Goal: Task Accomplishment & Management: Complete application form

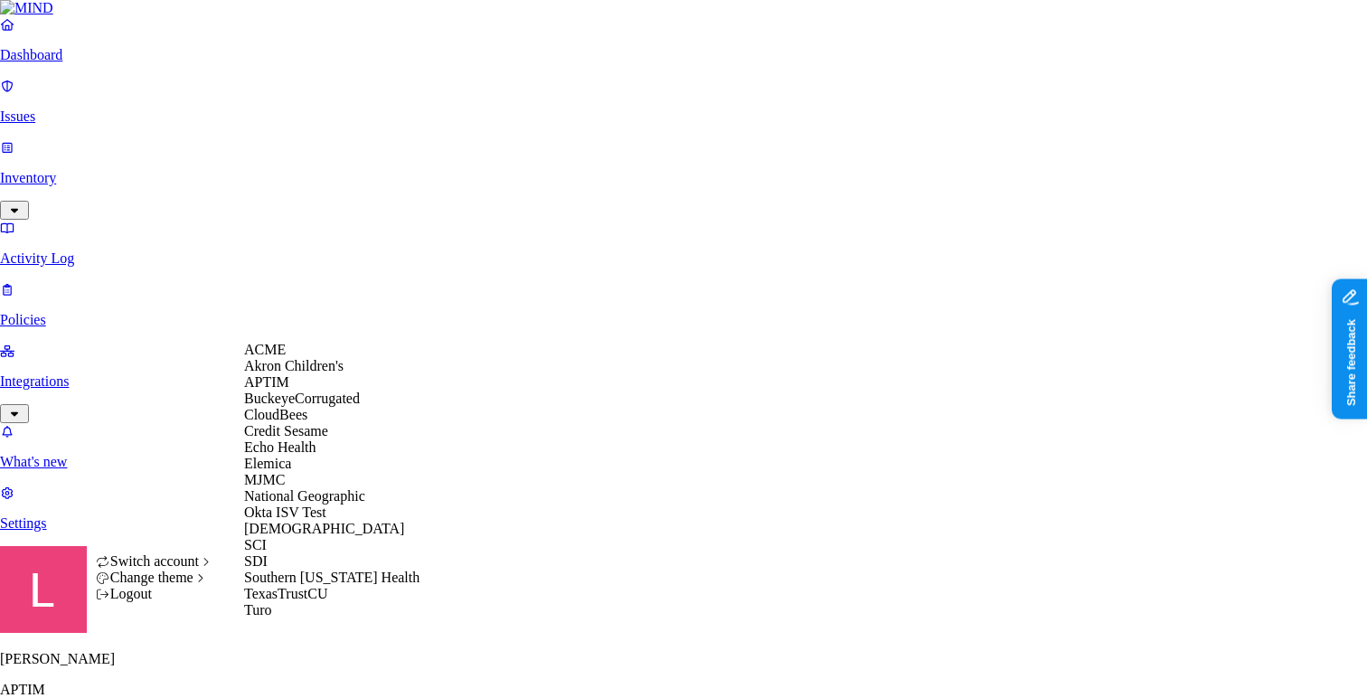
scroll to position [158, 0]
click at [306, 537] on div "[DEMOGRAPHIC_DATA]" at bounding box center [331, 529] width 175 height 16
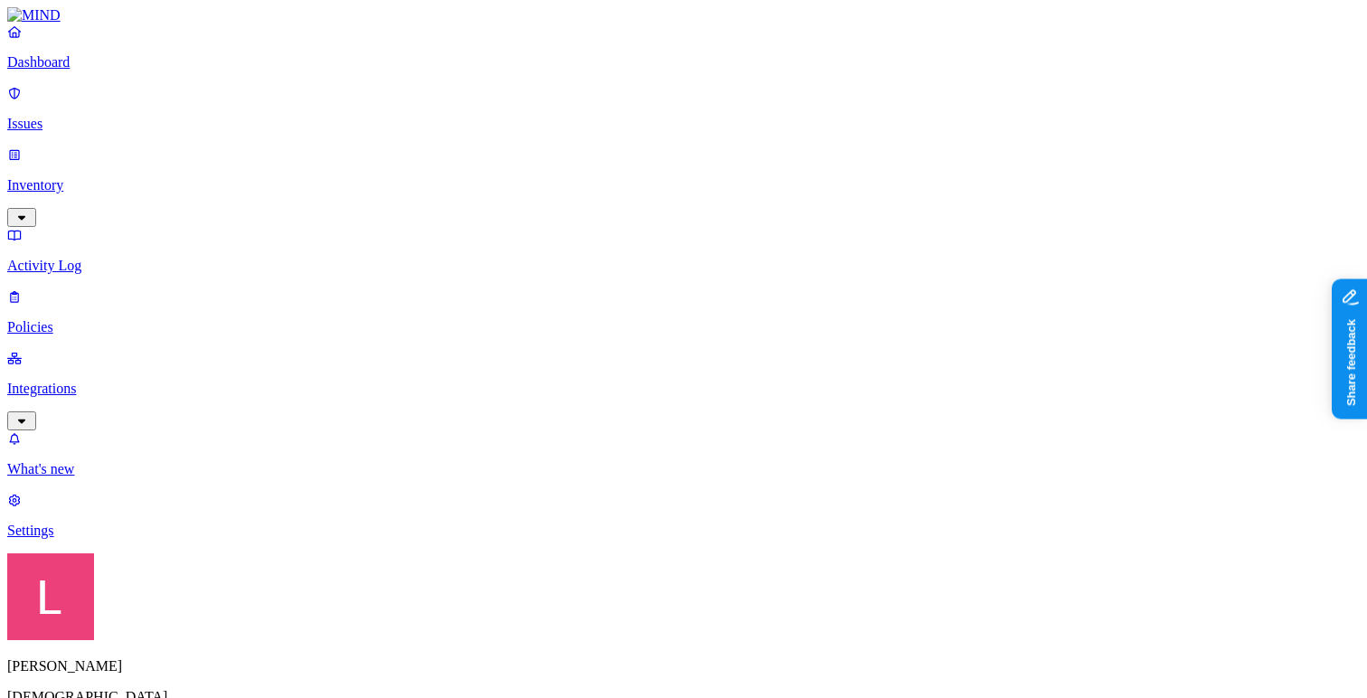
click at [127, 319] on p "Policies" at bounding box center [683, 327] width 1352 height 16
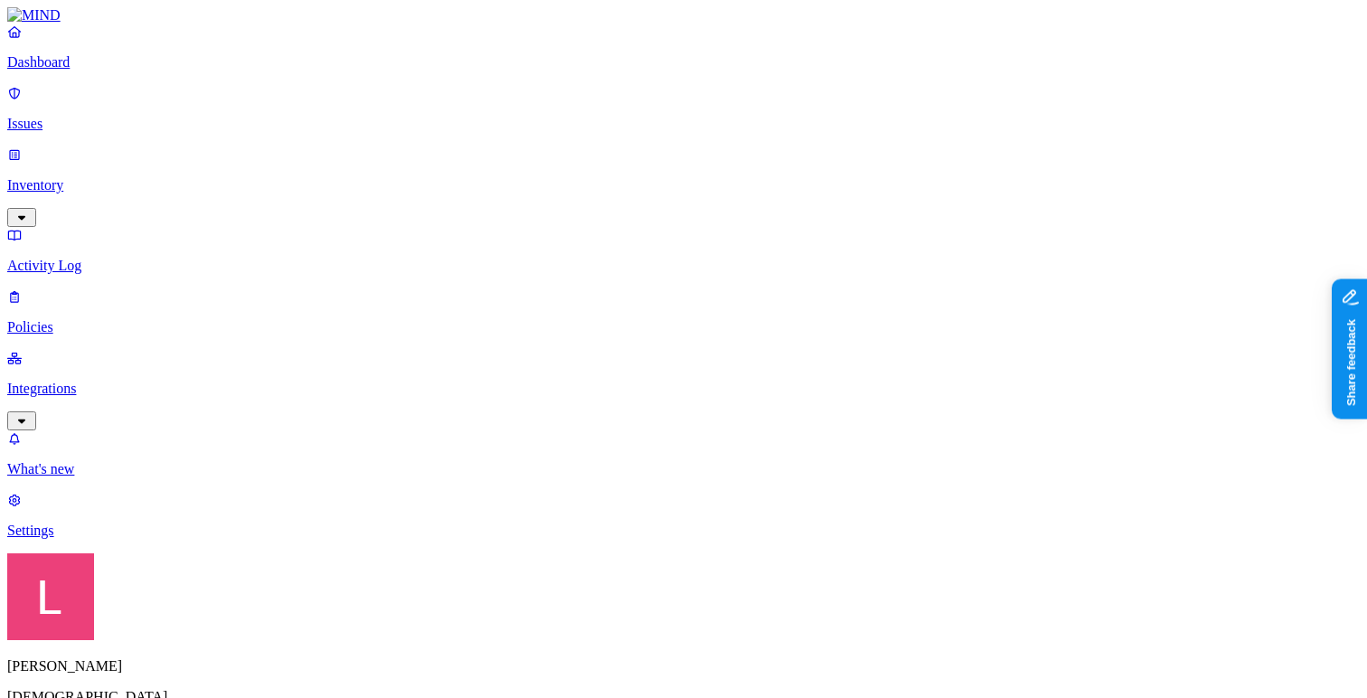
click at [117, 71] on p "Dashboard" at bounding box center [683, 62] width 1352 height 16
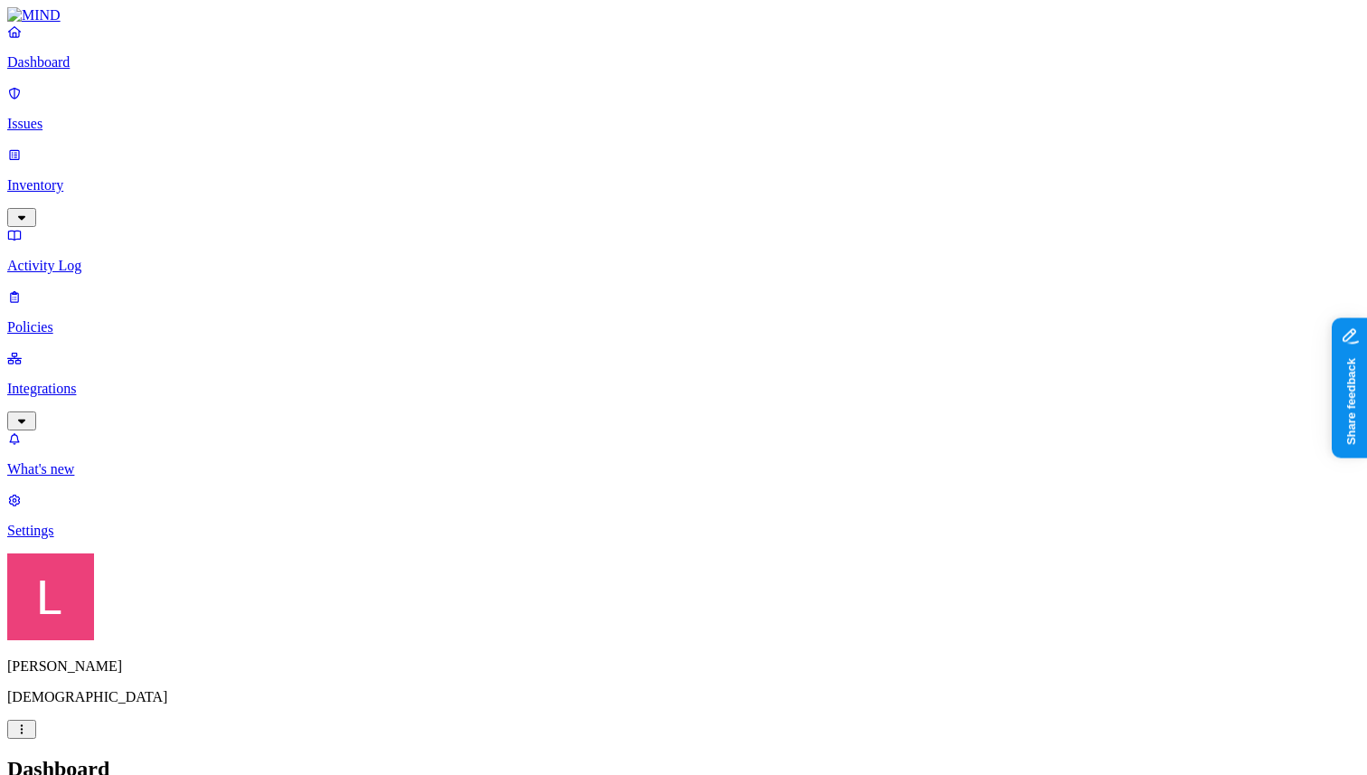
drag, startPoint x: 409, startPoint y: 454, endPoint x: 507, endPoint y: 441, distance: 98.4
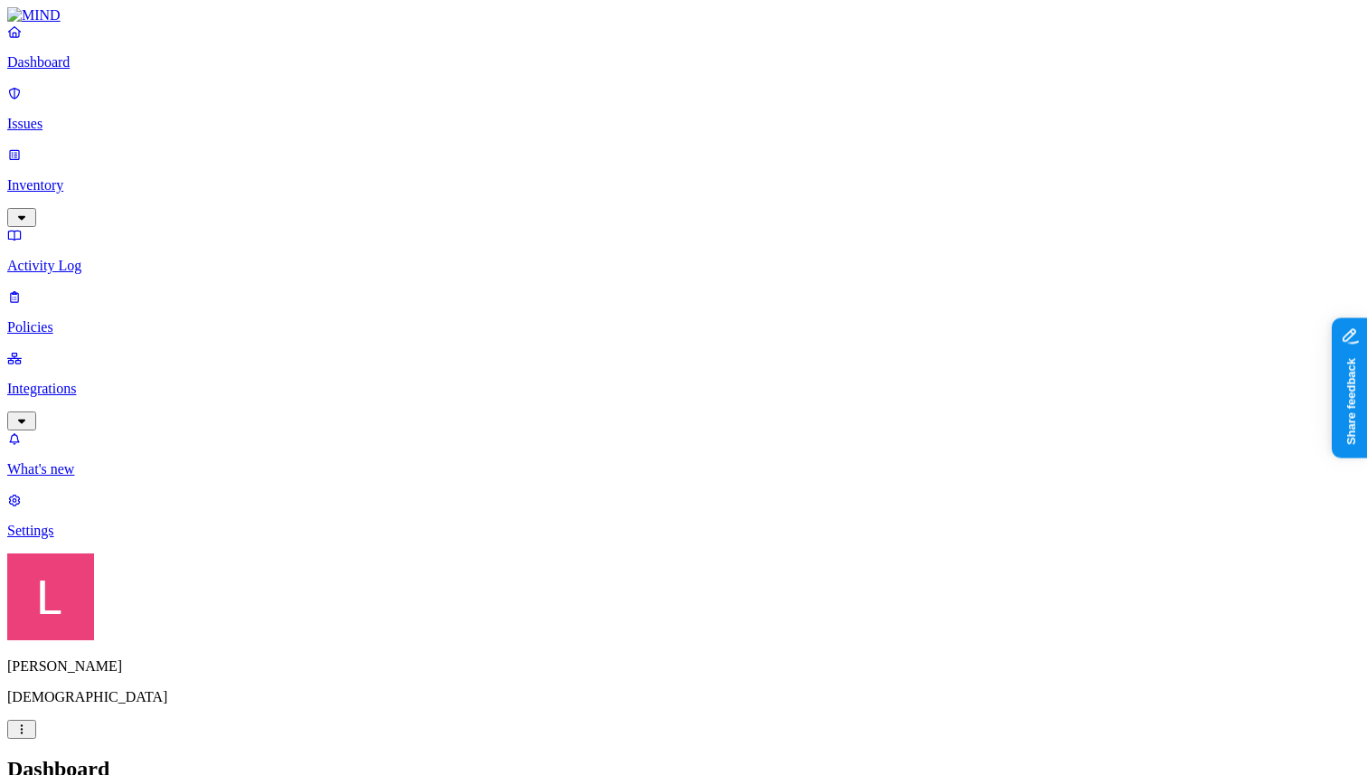
scroll to position [0, 0]
click at [138, 177] on p "Inventory" at bounding box center [683, 185] width 1352 height 16
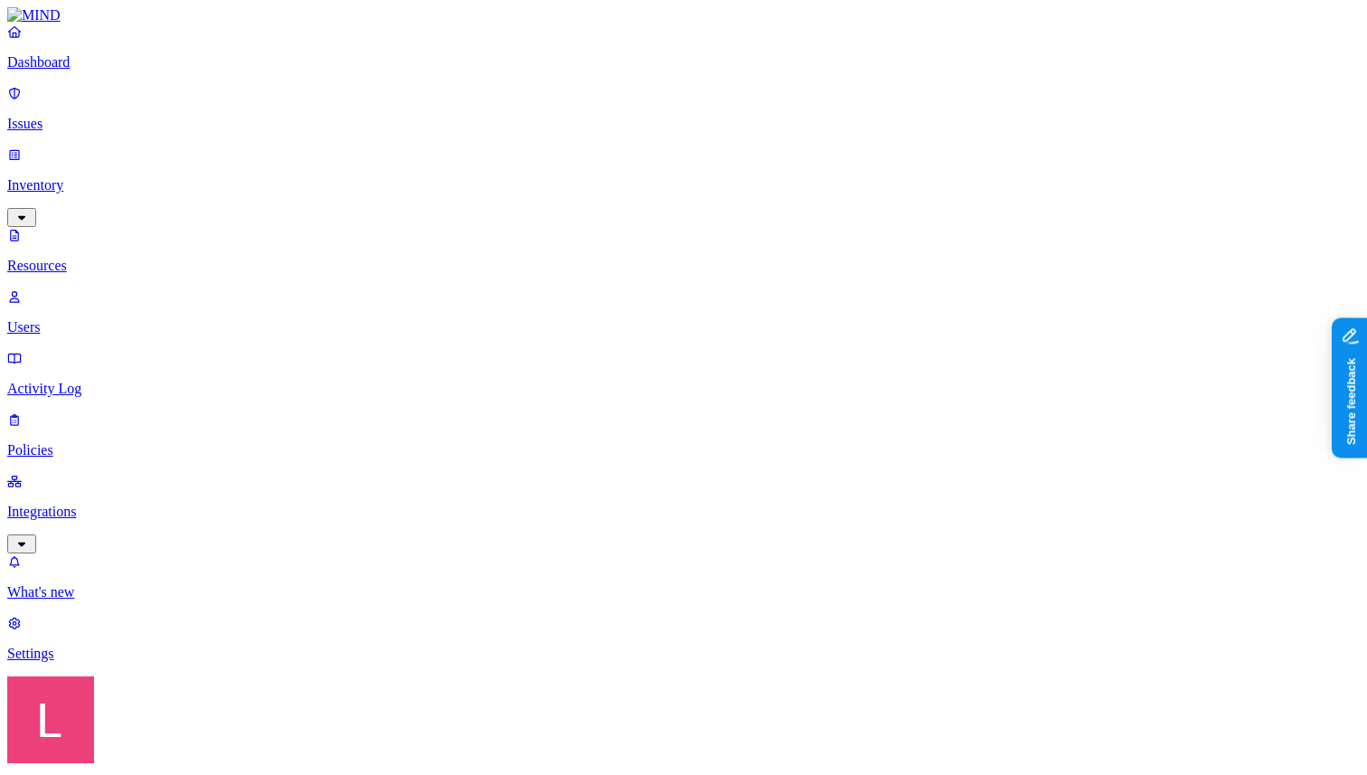
click at [125, 319] on p "Users" at bounding box center [683, 327] width 1352 height 16
type input "c"
type input "vfe"
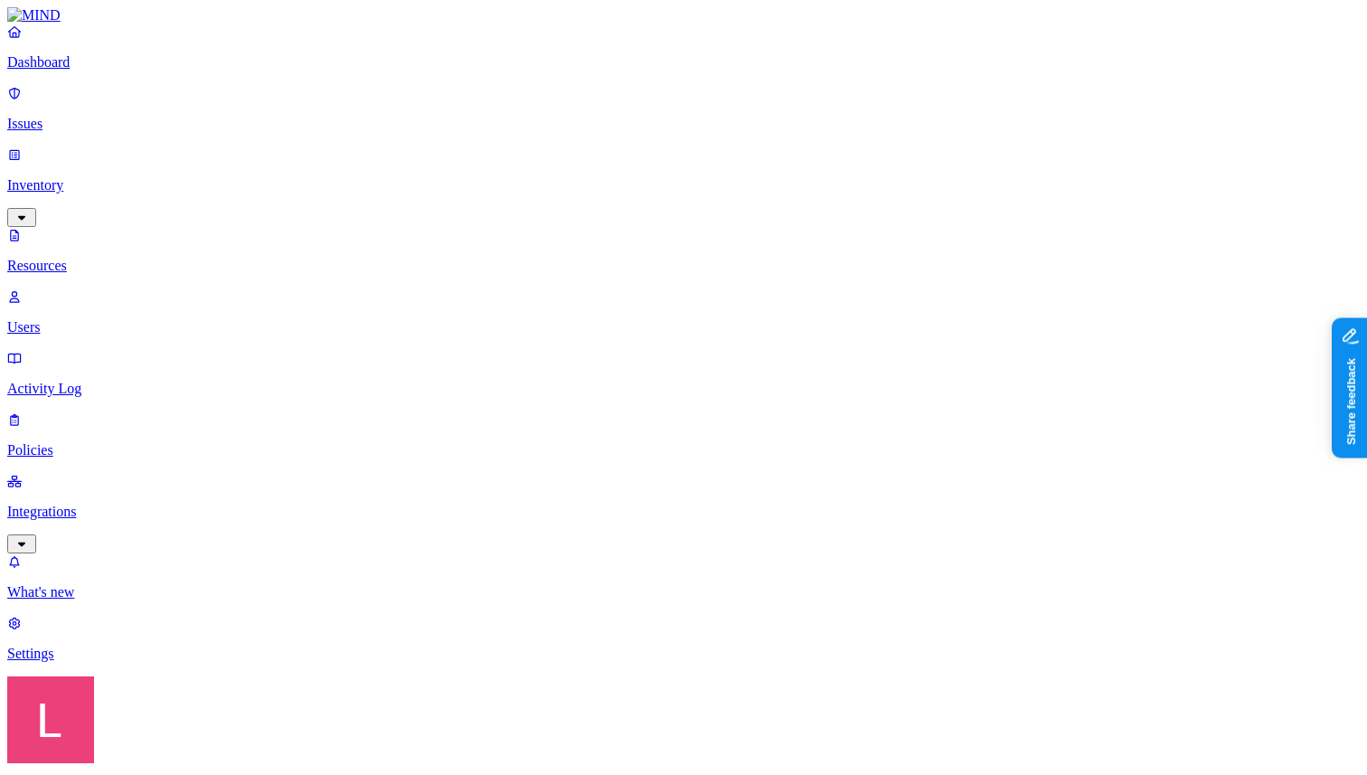
click at [125, 71] on p "Dashboard" at bounding box center [683, 62] width 1352 height 16
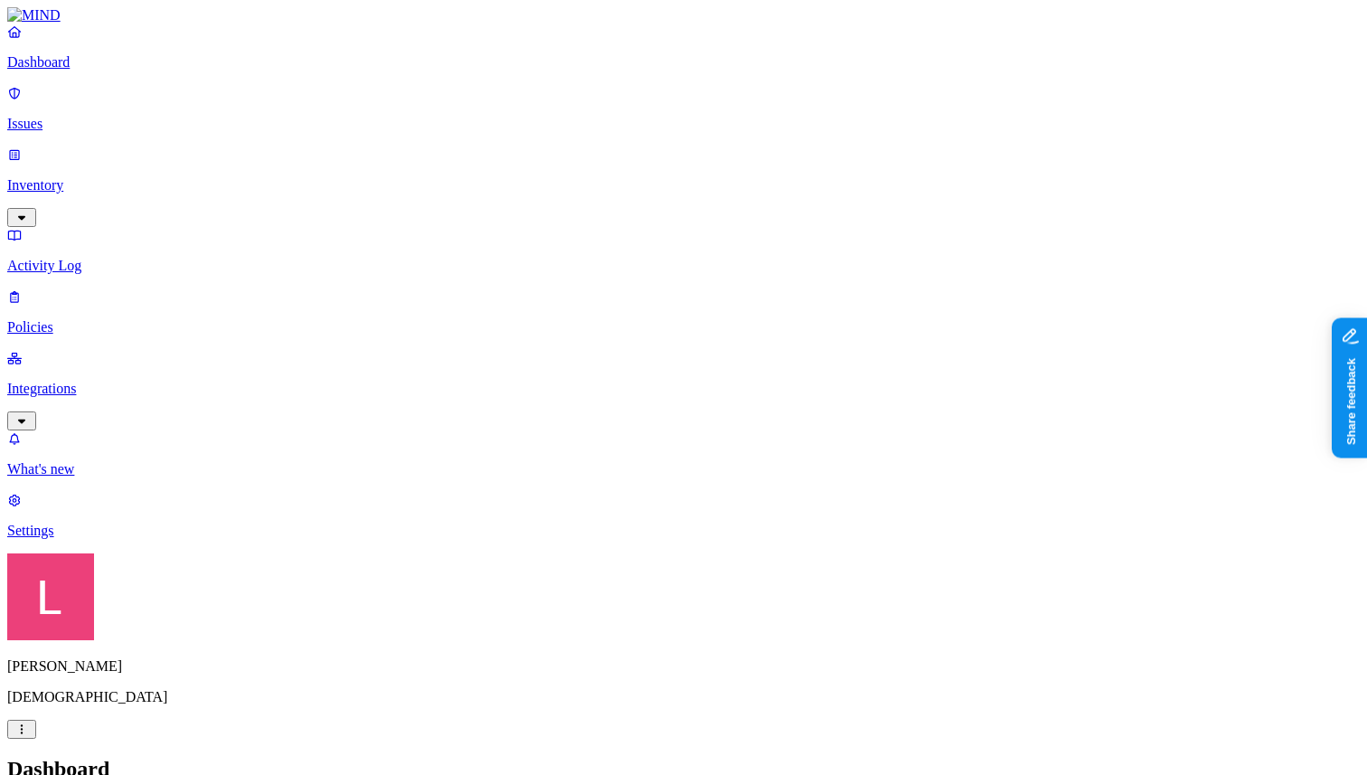
click at [130, 155] on link "Inventory" at bounding box center [683, 185] width 1352 height 78
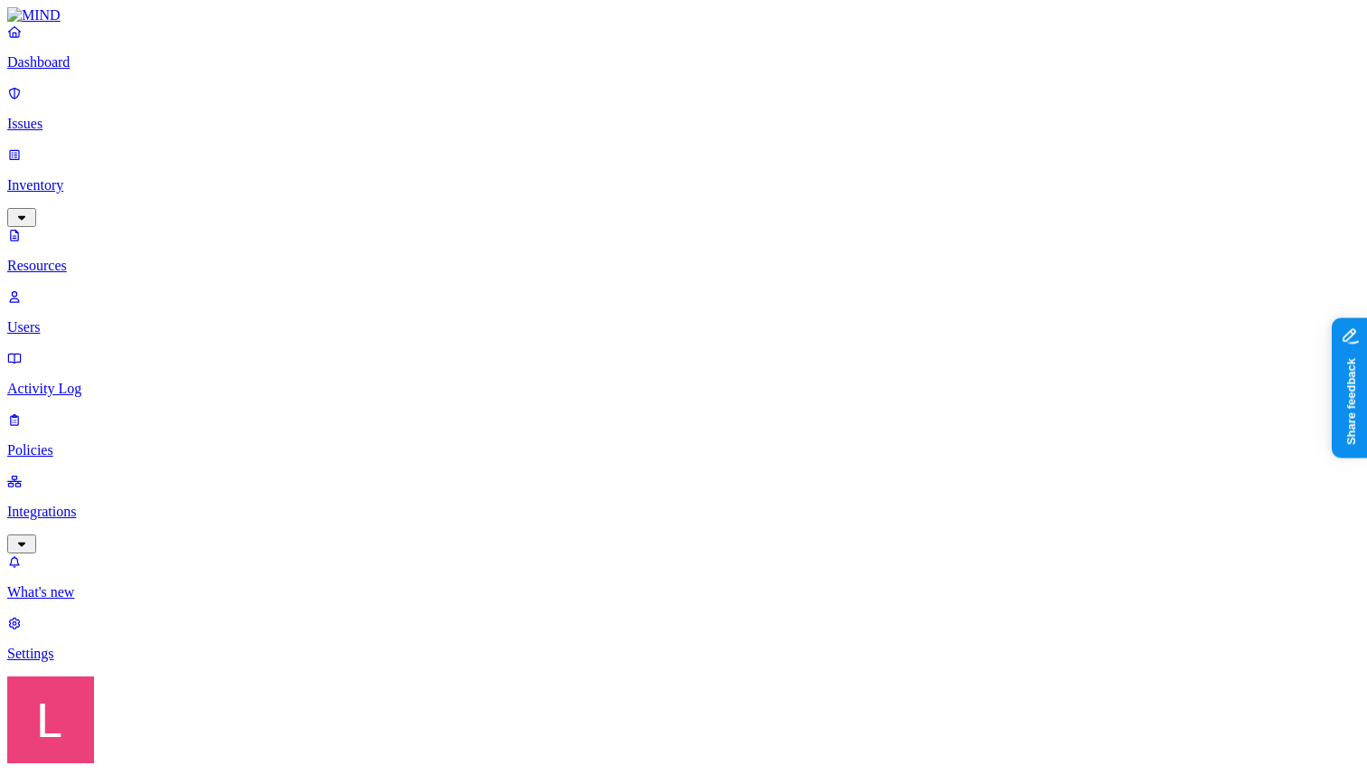
click at [112, 319] on p "Users" at bounding box center [683, 327] width 1352 height 16
click at [735, 139] on div "Disabled" at bounding box center [735, 131] width 0 height 16
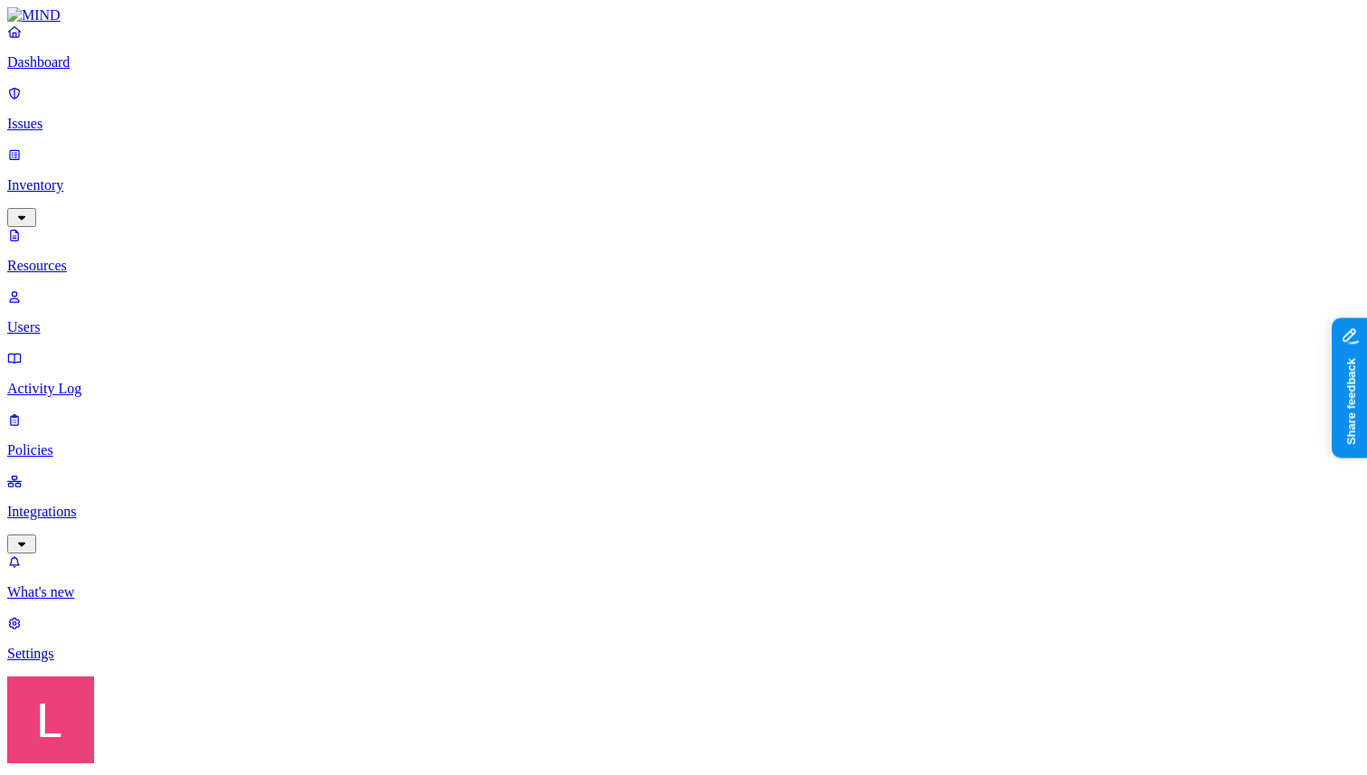
click at [121, 71] on p "Dashboard" at bounding box center [683, 62] width 1352 height 16
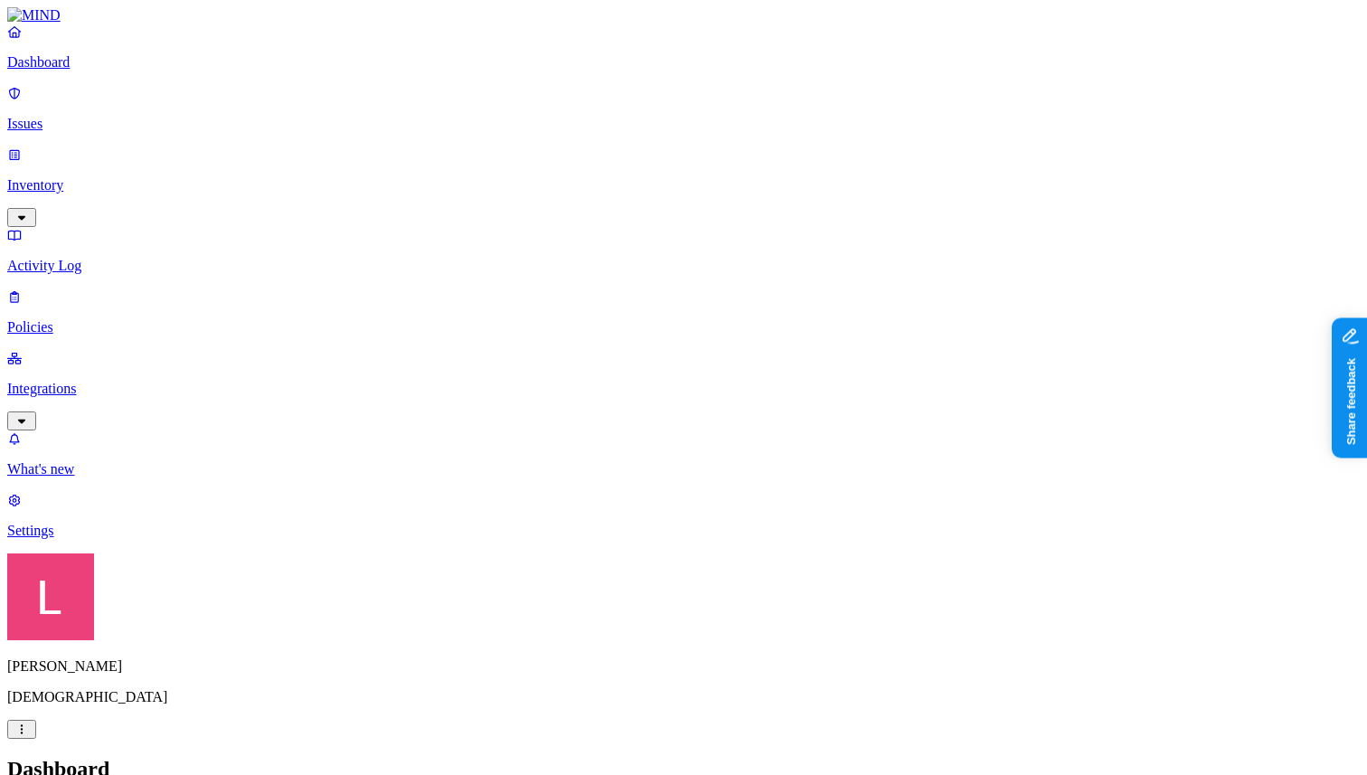
click at [101, 319] on p "Policies" at bounding box center [683, 327] width 1352 height 16
click at [79, 69] on link "Dashboard" at bounding box center [683, 47] width 1352 height 47
drag, startPoint x: 415, startPoint y: 541, endPoint x: 495, endPoint y: 541, distance: 80.4
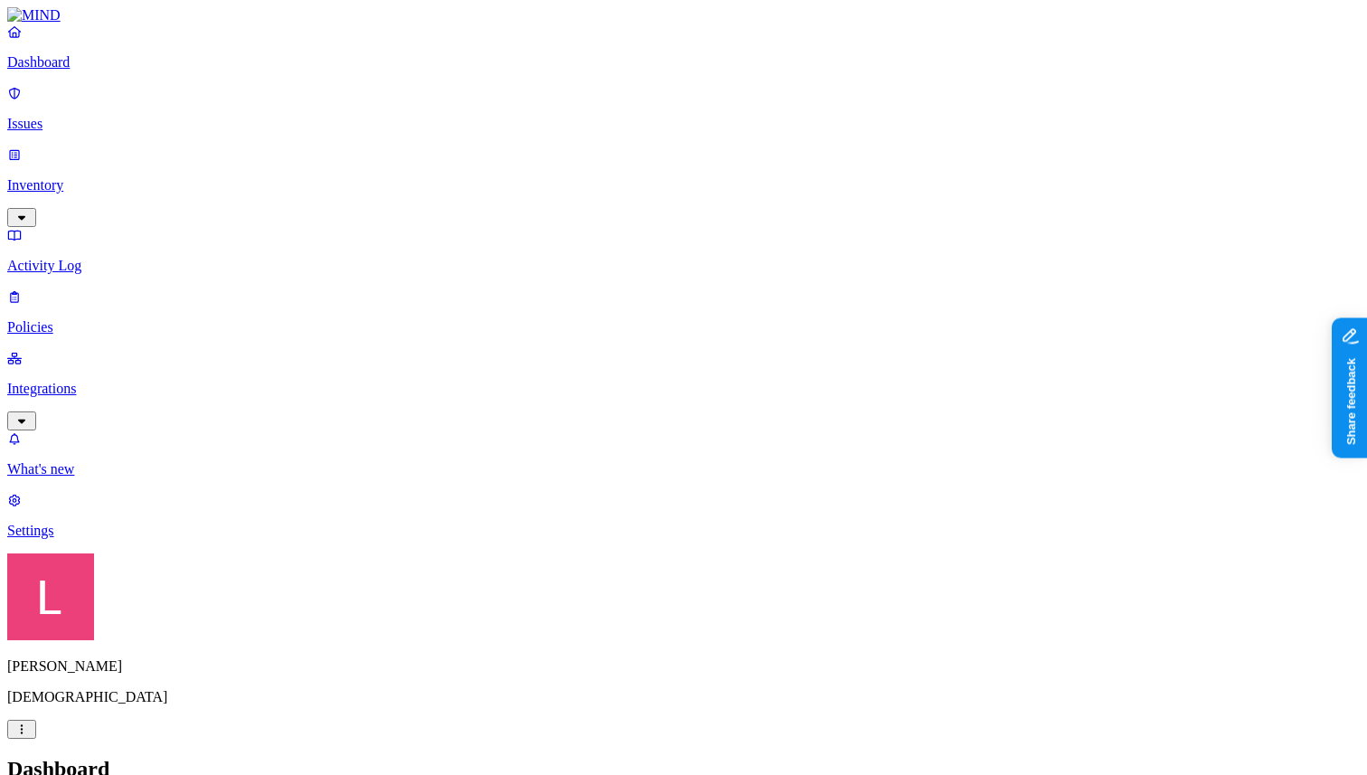
click at [114, 319] on p "Policies" at bounding box center [683, 327] width 1352 height 16
click at [1265, 697] on div "Policies Create Policy" at bounding box center [683, 787] width 1352 height 61
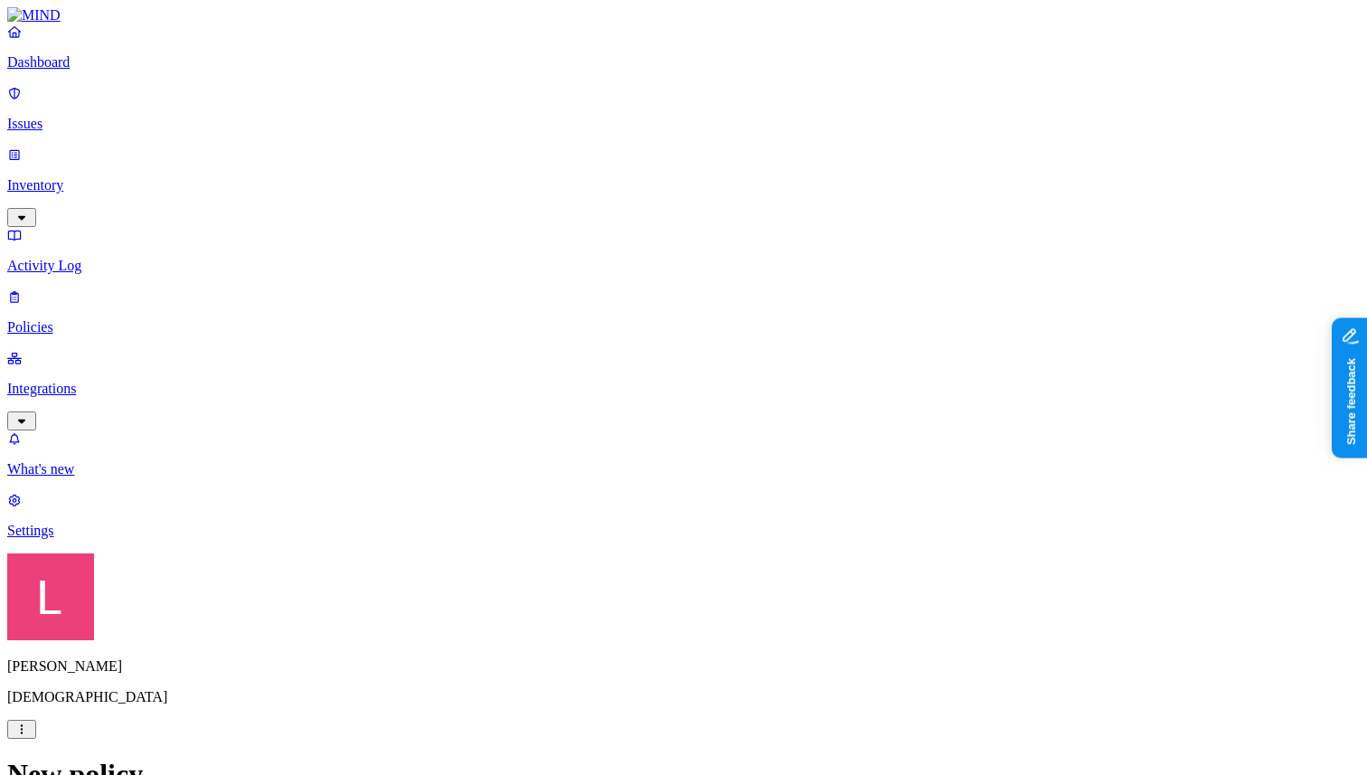
click at [87, 68] on link "Dashboard" at bounding box center [683, 47] width 1352 height 47
click at [64, 288] on link "Policies" at bounding box center [683, 311] width 1352 height 47
click at [114, 71] on p "Dashboard" at bounding box center [683, 62] width 1352 height 16
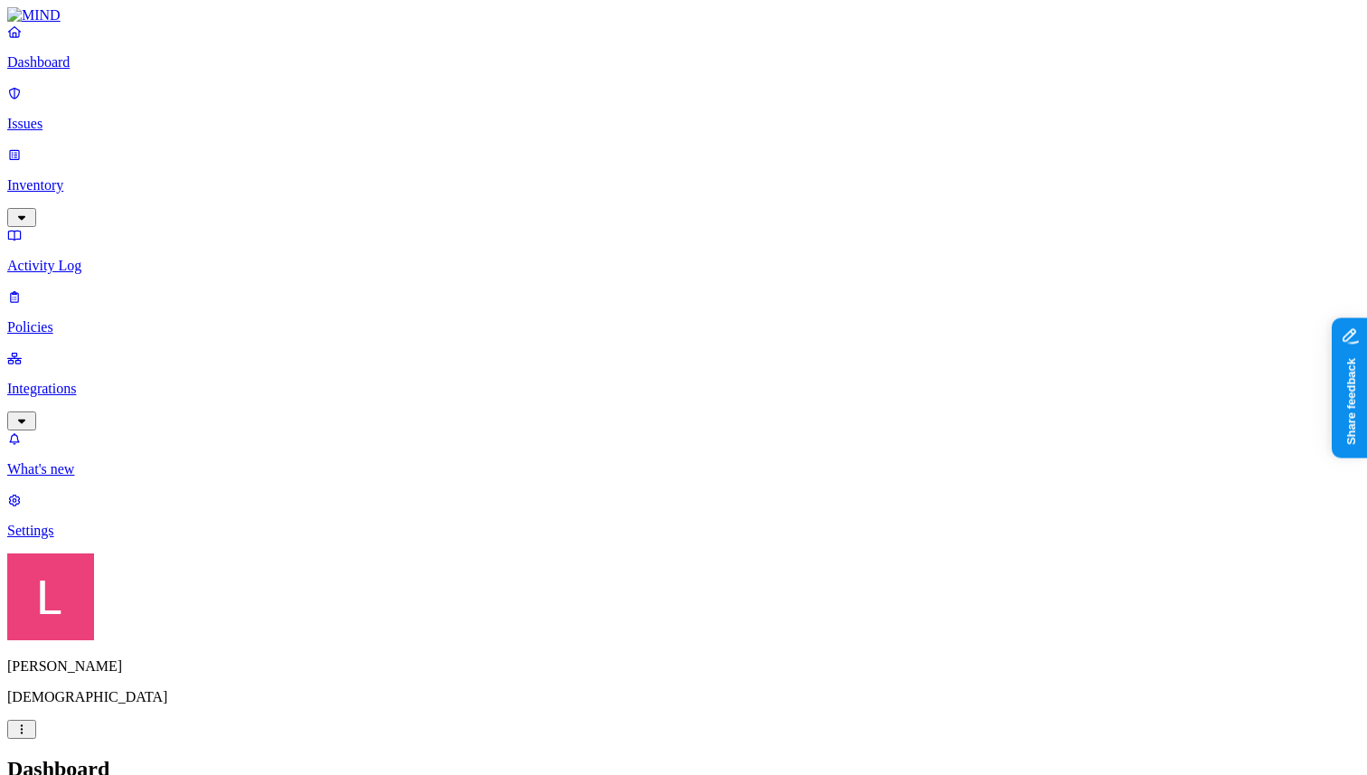
drag, startPoint x: 412, startPoint y: 531, endPoint x: 493, endPoint y: 532, distance: 80.4
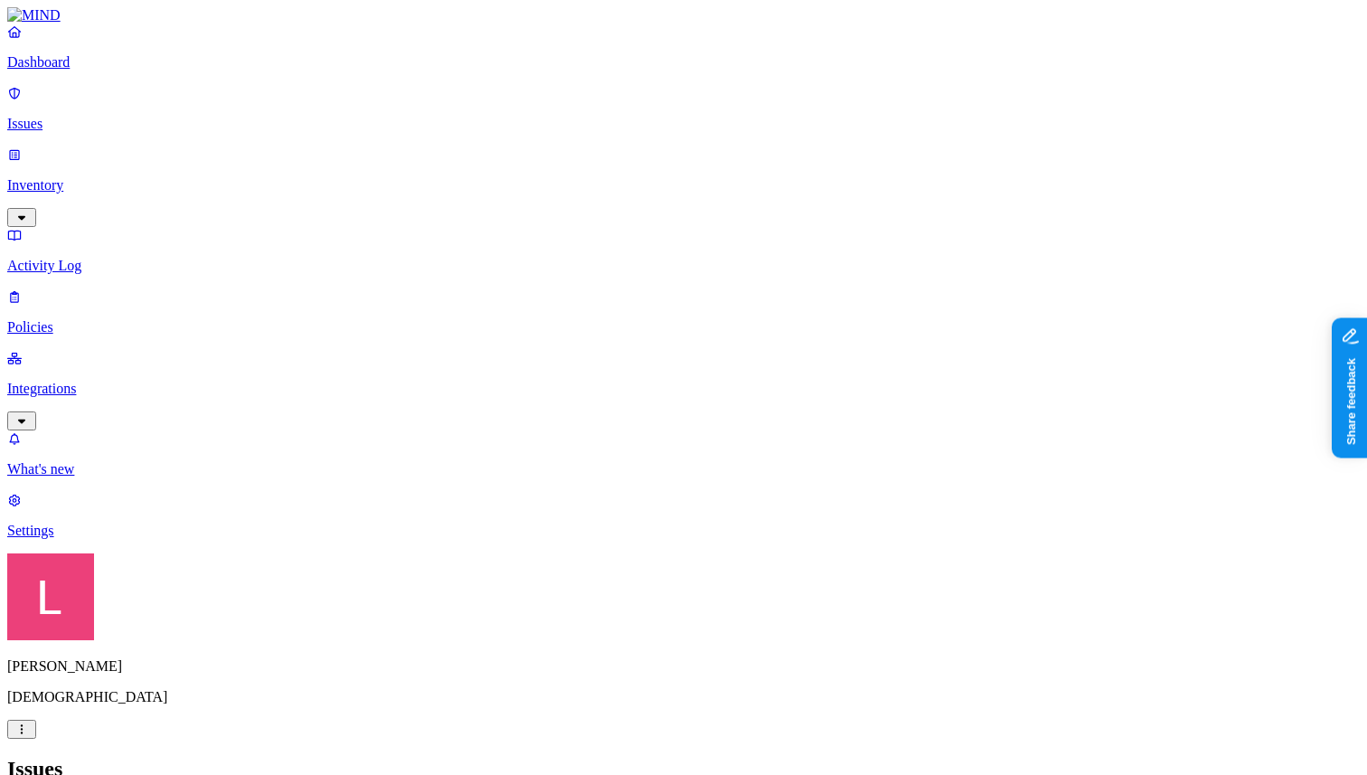
click at [128, 71] on p "Dashboard" at bounding box center [683, 62] width 1352 height 16
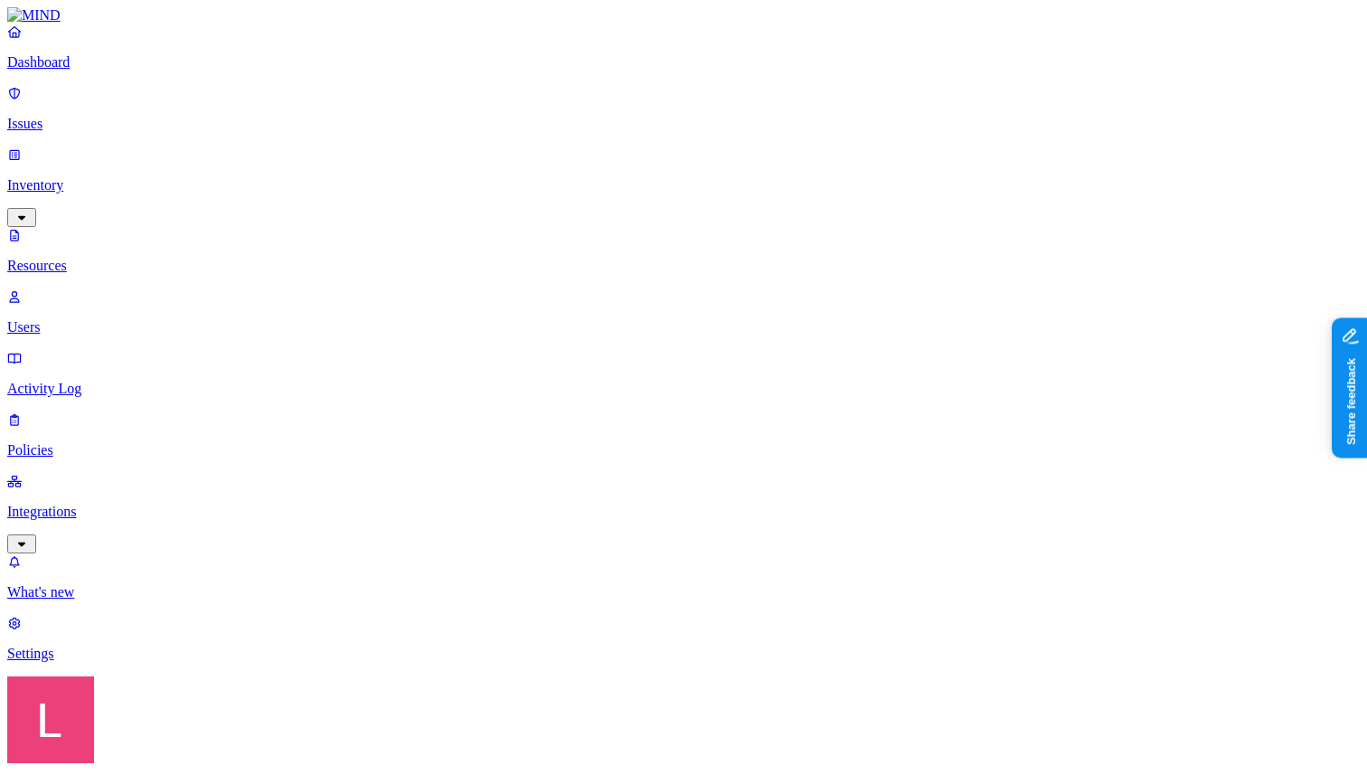
scroll to position [147, 0]
click at [155, 372] on nav "Dashboard Issues Inventory Resources Users Activity Log Policies Integrations W…" at bounding box center [683, 343] width 1352 height 638
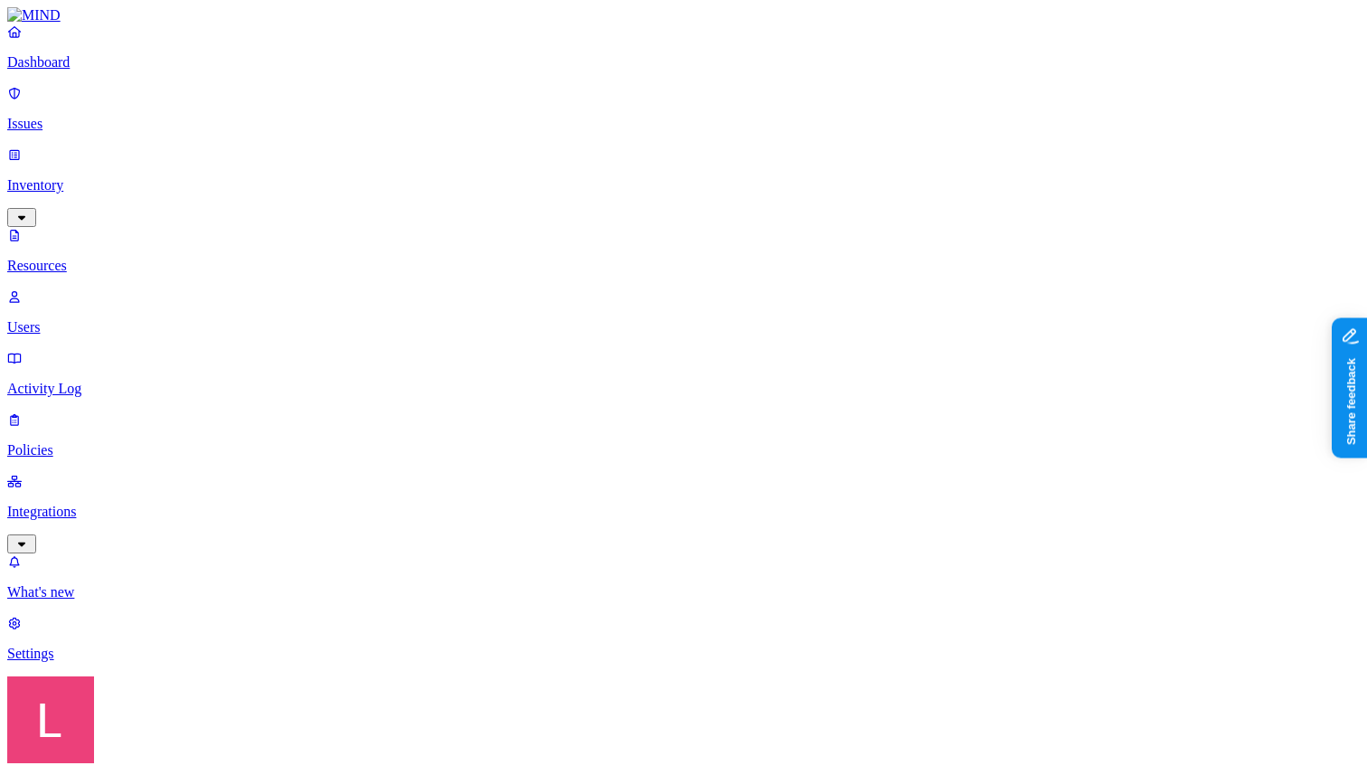
click at [100, 71] on p "Dashboard" at bounding box center [683, 62] width 1352 height 16
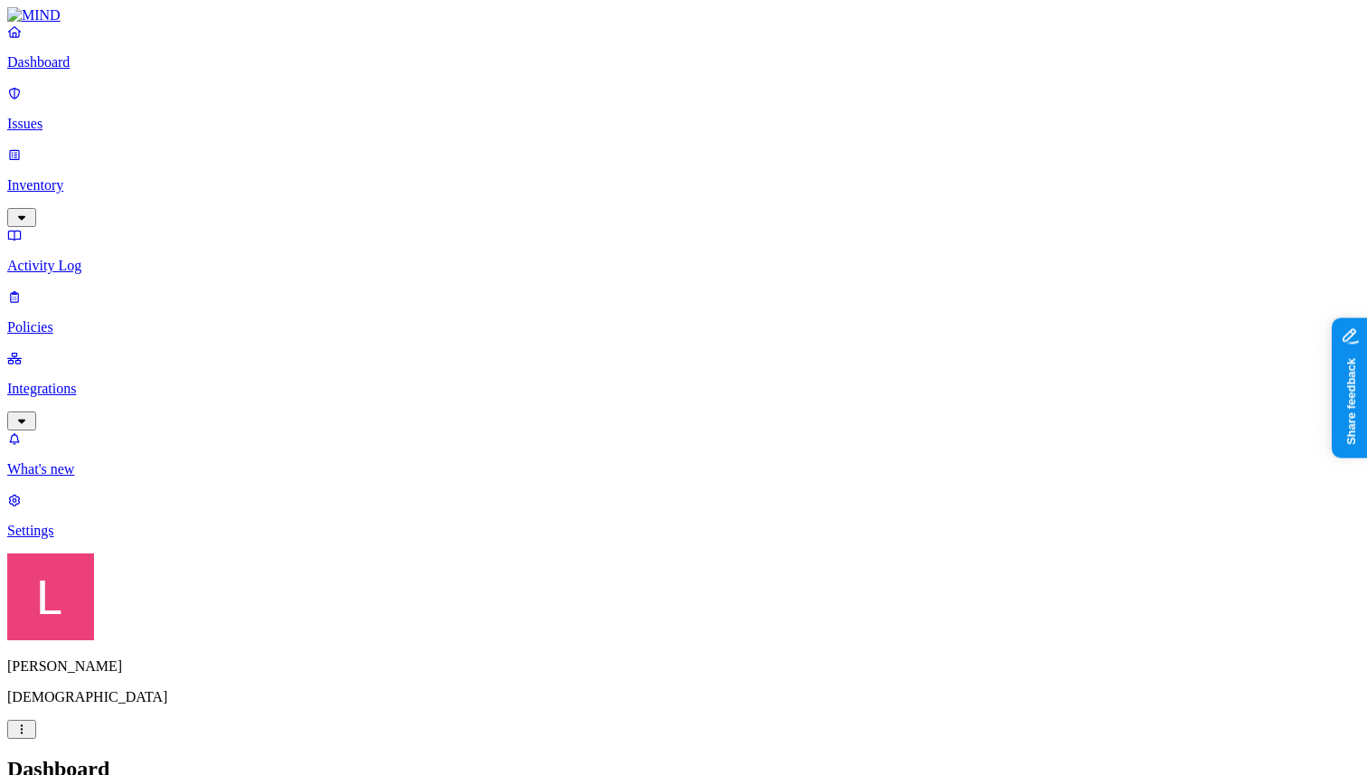
click at [145, 258] on p "Activity Log" at bounding box center [683, 266] width 1352 height 16
drag, startPoint x: 458, startPoint y: 99, endPoint x: 631, endPoint y: 94, distance: 172.7
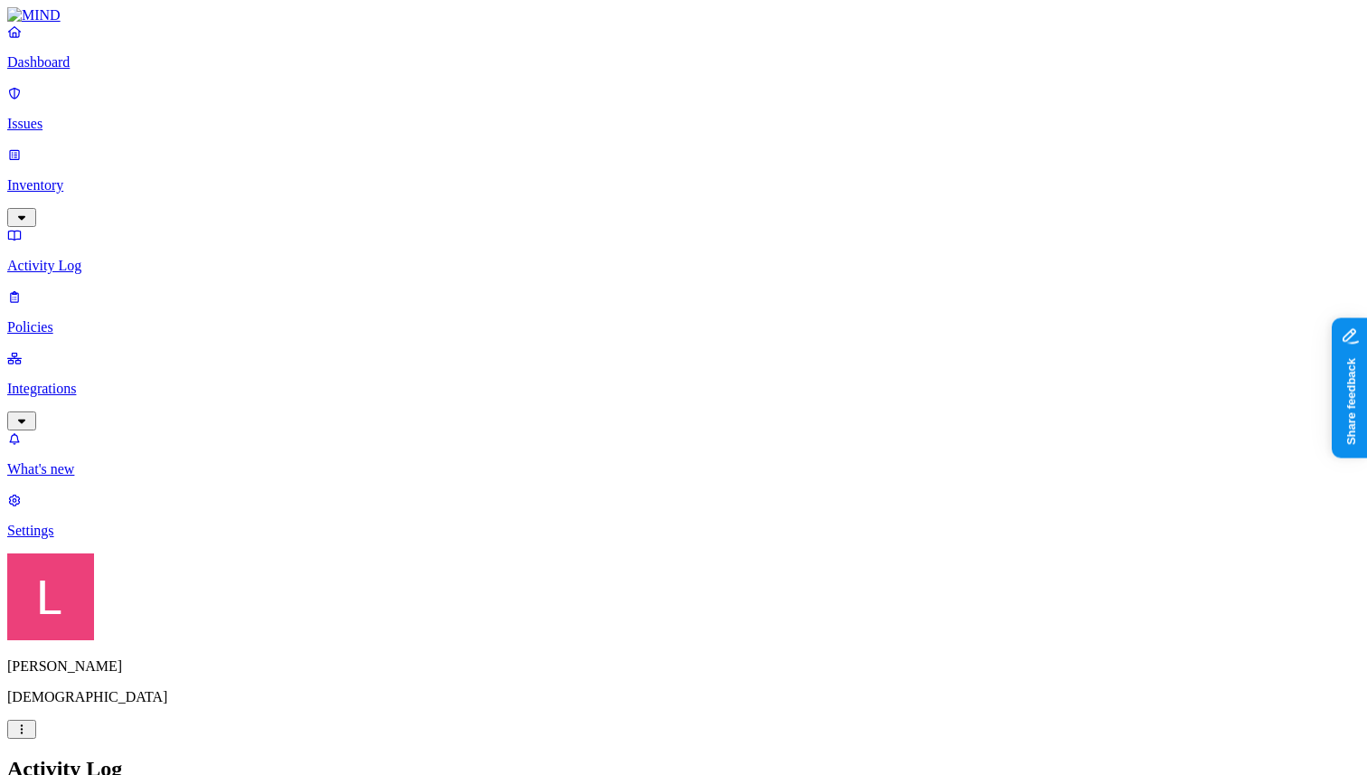
click at [93, 319] on p "Policies" at bounding box center [683, 327] width 1352 height 16
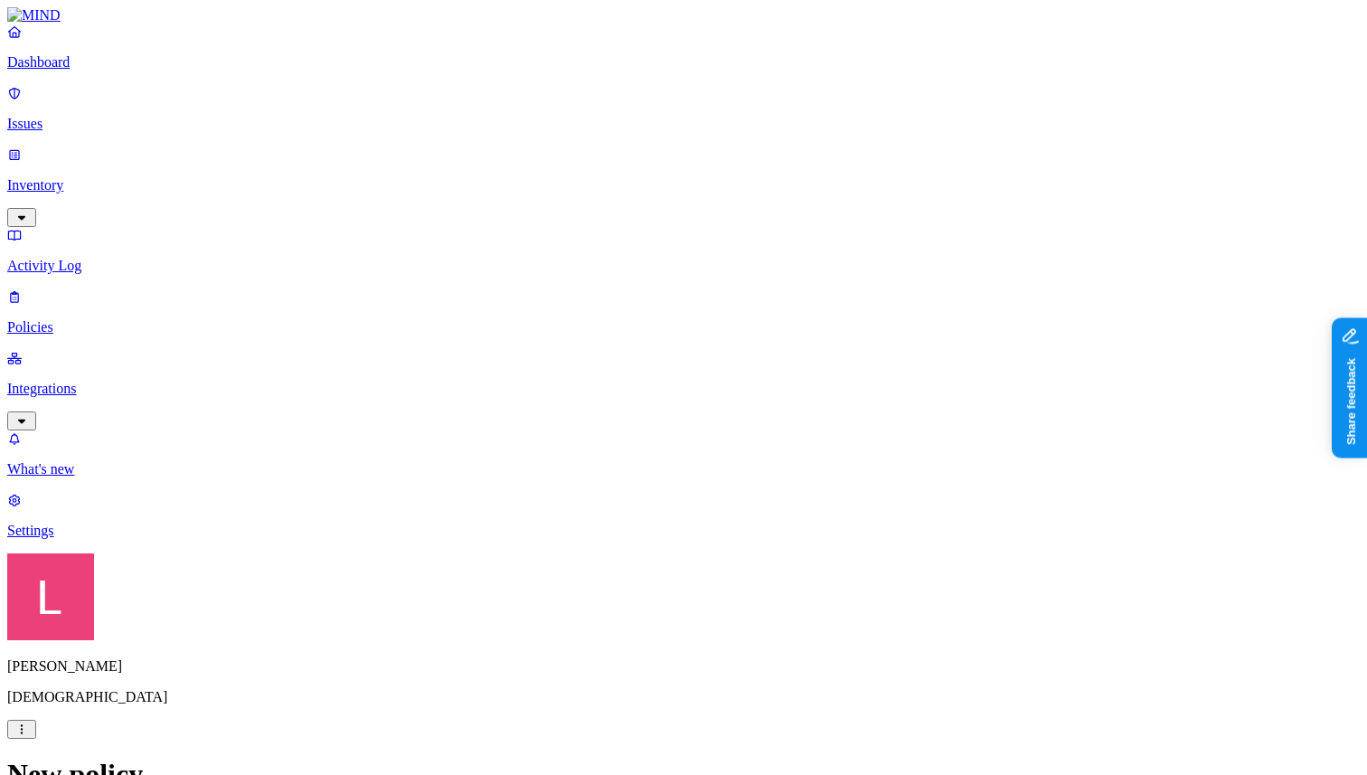
scroll to position [503, 0]
click at [560, 629] on html "Dashboard Issues Inventory Activity Log Policies Integrations What's new 1 Sett…" at bounding box center [683, 688] width 1367 height 1377
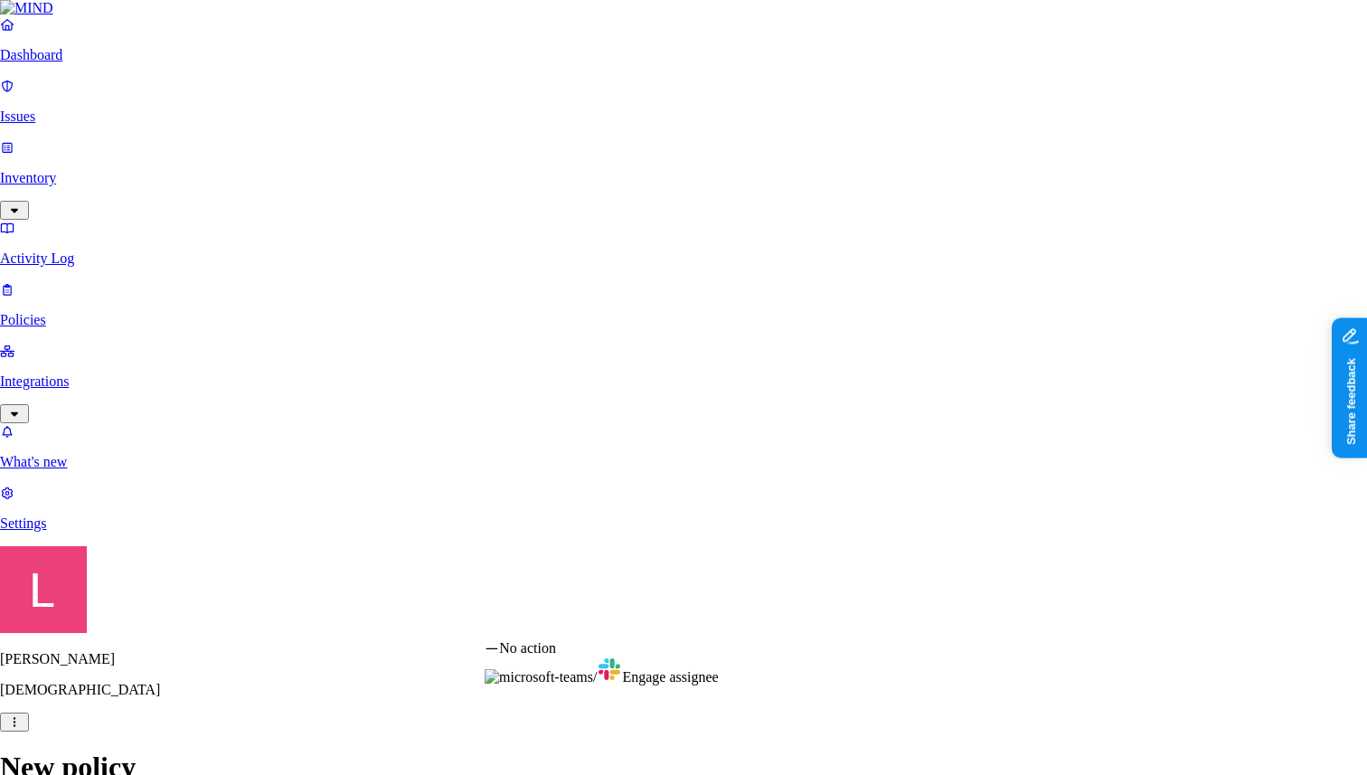
click at [583, 461] on html "Dashboard Issues Inventory Activity Log Policies Integrations What's new 1 Sett…" at bounding box center [683, 685] width 1367 height 1370
click at [571, 449] on html "Dashboard Issues Inventory Activity Log Policies Integrations What's new 1 Sett…" at bounding box center [683, 685] width 1367 height 1370
click at [802, 390] on html "Dashboard Issues Inventory Activity Log Policies Integrations What's new 1 Sett…" at bounding box center [683, 685] width 1367 height 1370
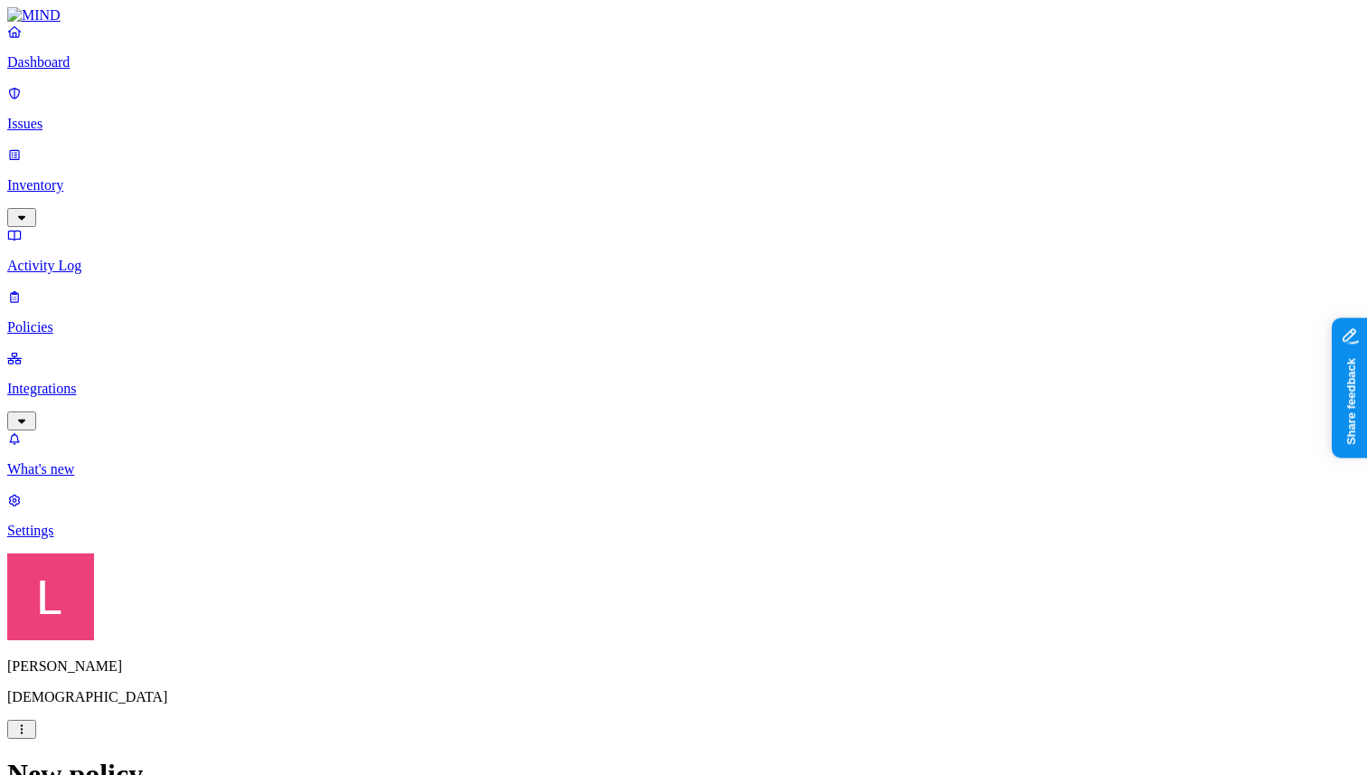
click at [954, 437] on html "Dashboard Issues Inventory Activity Log Policies Integrations What's new 1 Sett…" at bounding box center [683, 688] width 1367 height 1377
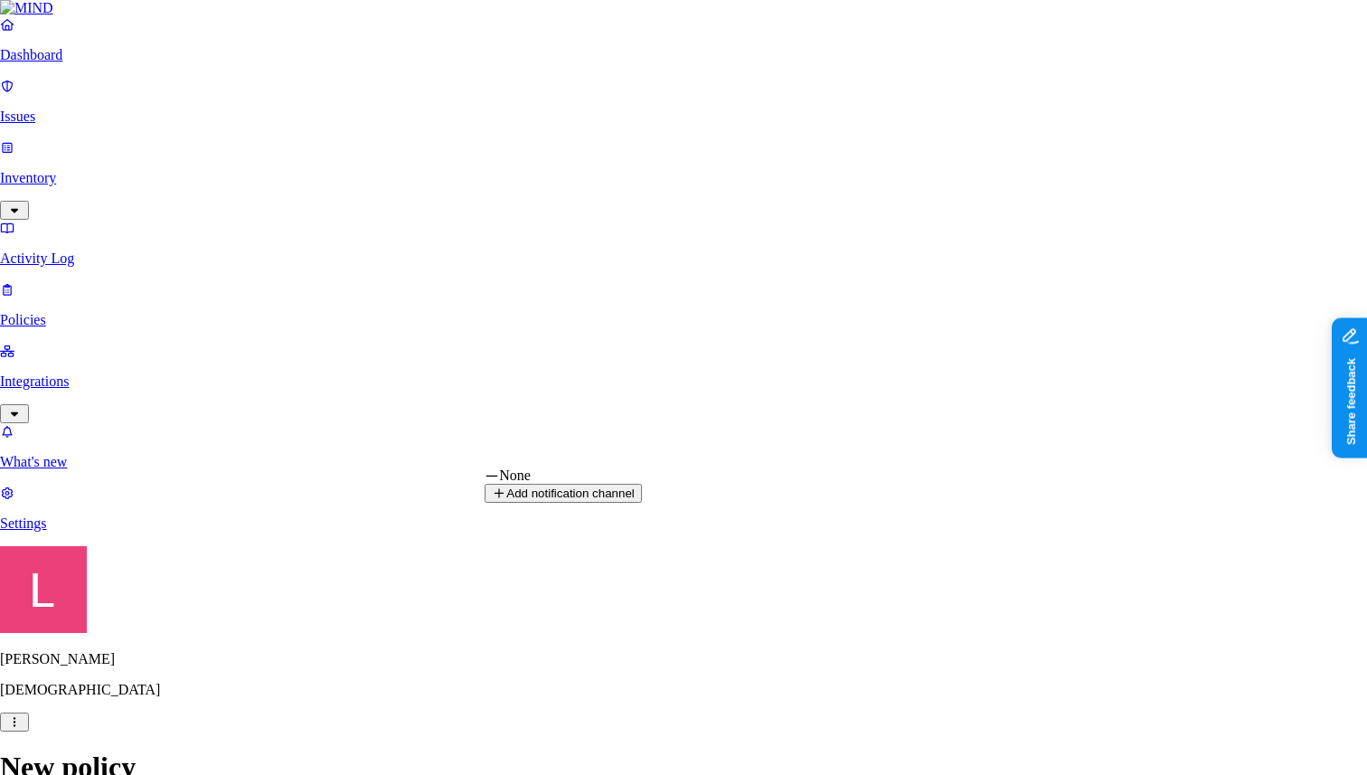
click at [642, 503] on button "Add notification channel" at bounding box center [562, 493] width 157 height 19
select select "2"
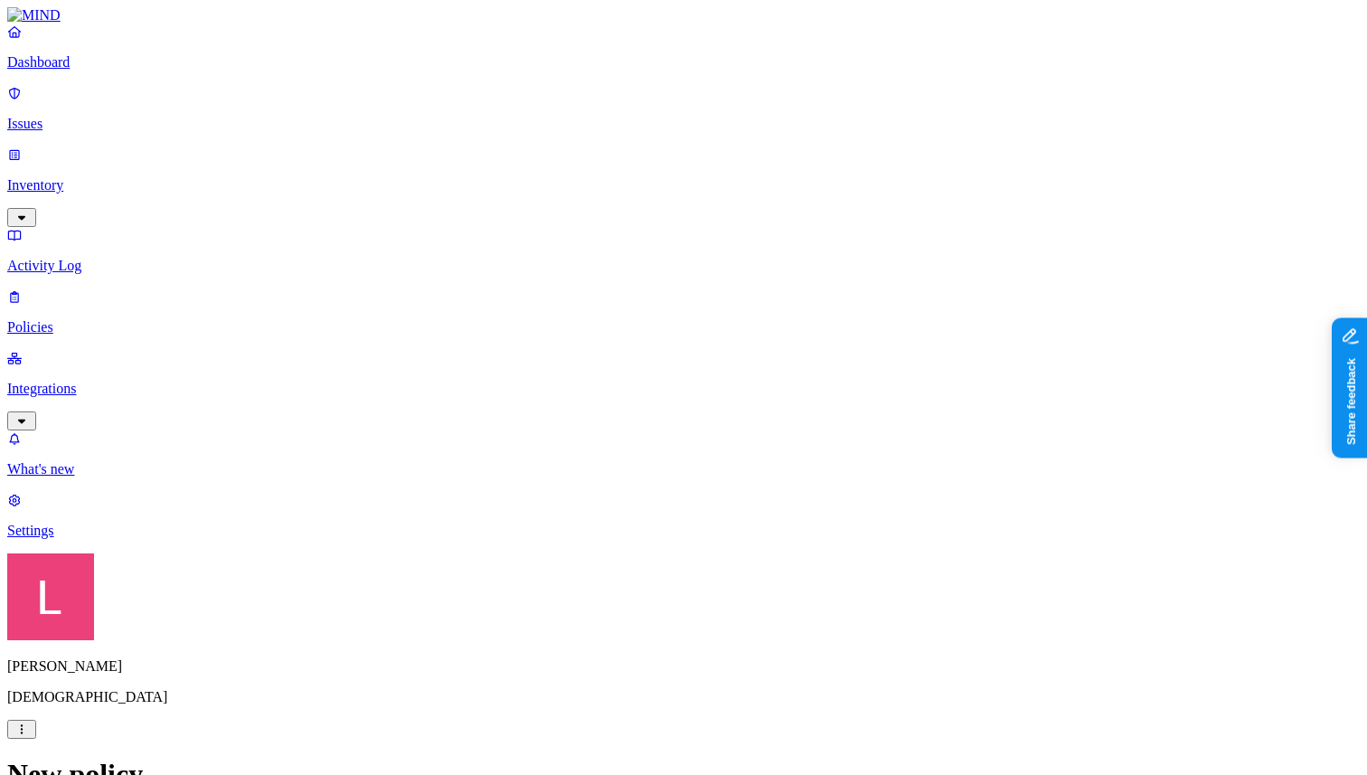
scroll to position [249, 0]
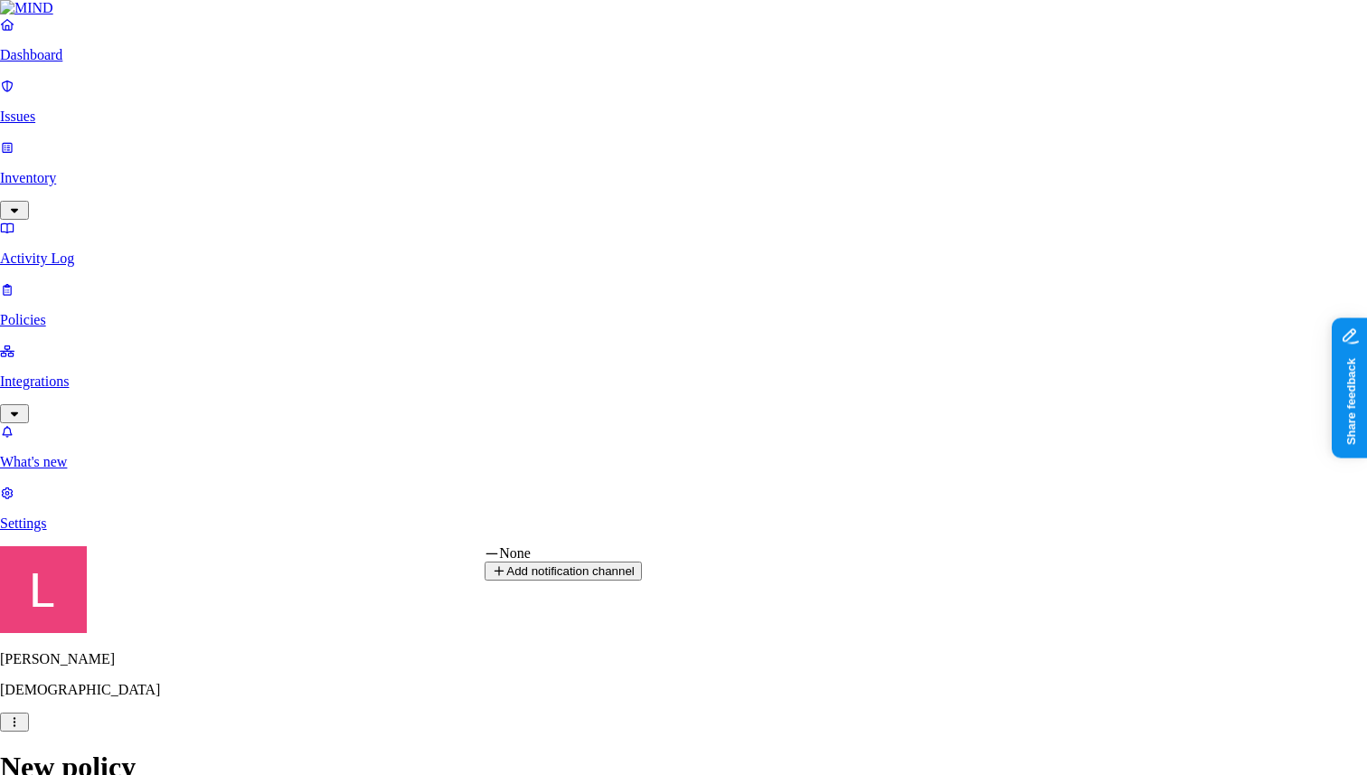
click at [642, 580] on button "Add notification channel" at bounding box center [562, 570] width 157 height 19
type input "Testing"
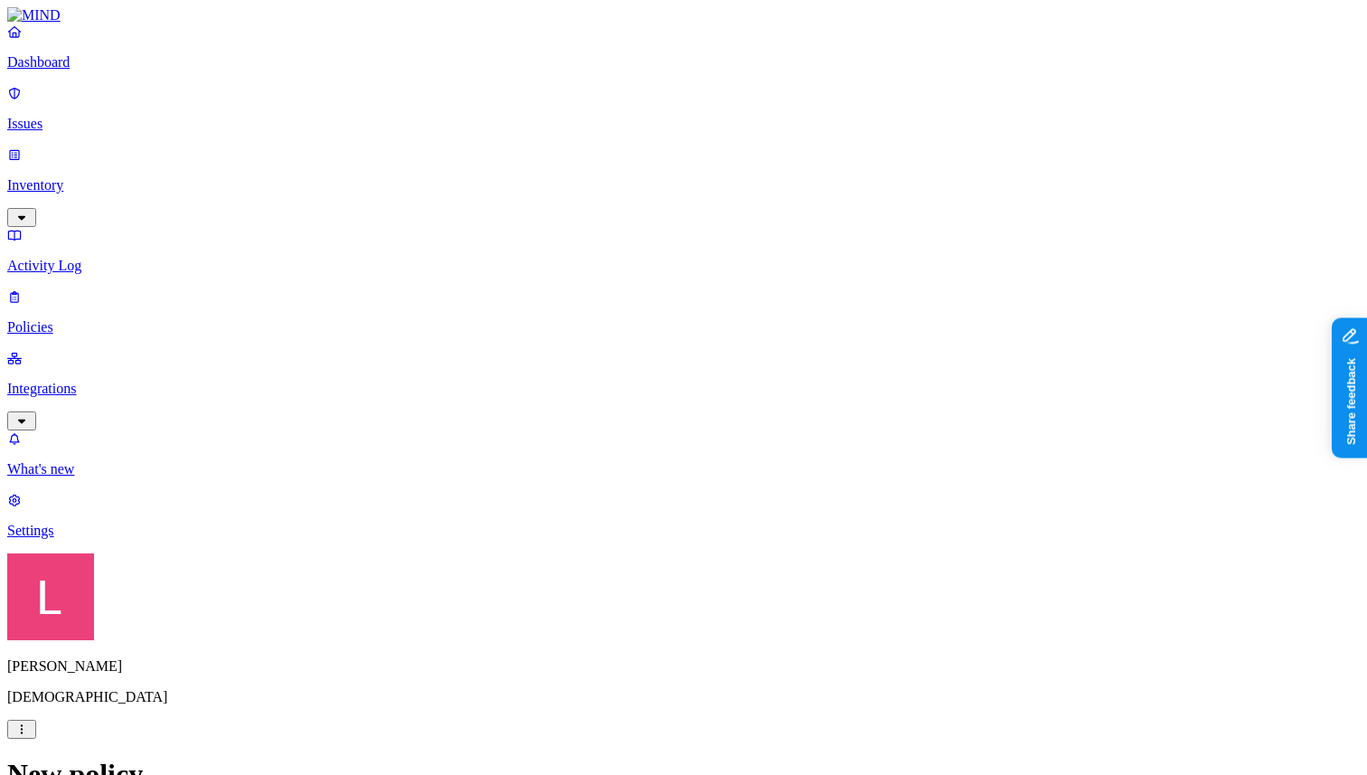
click at [109, 71] on p "Dashboard" at bounding box center [683, 62] width 1352 height 16
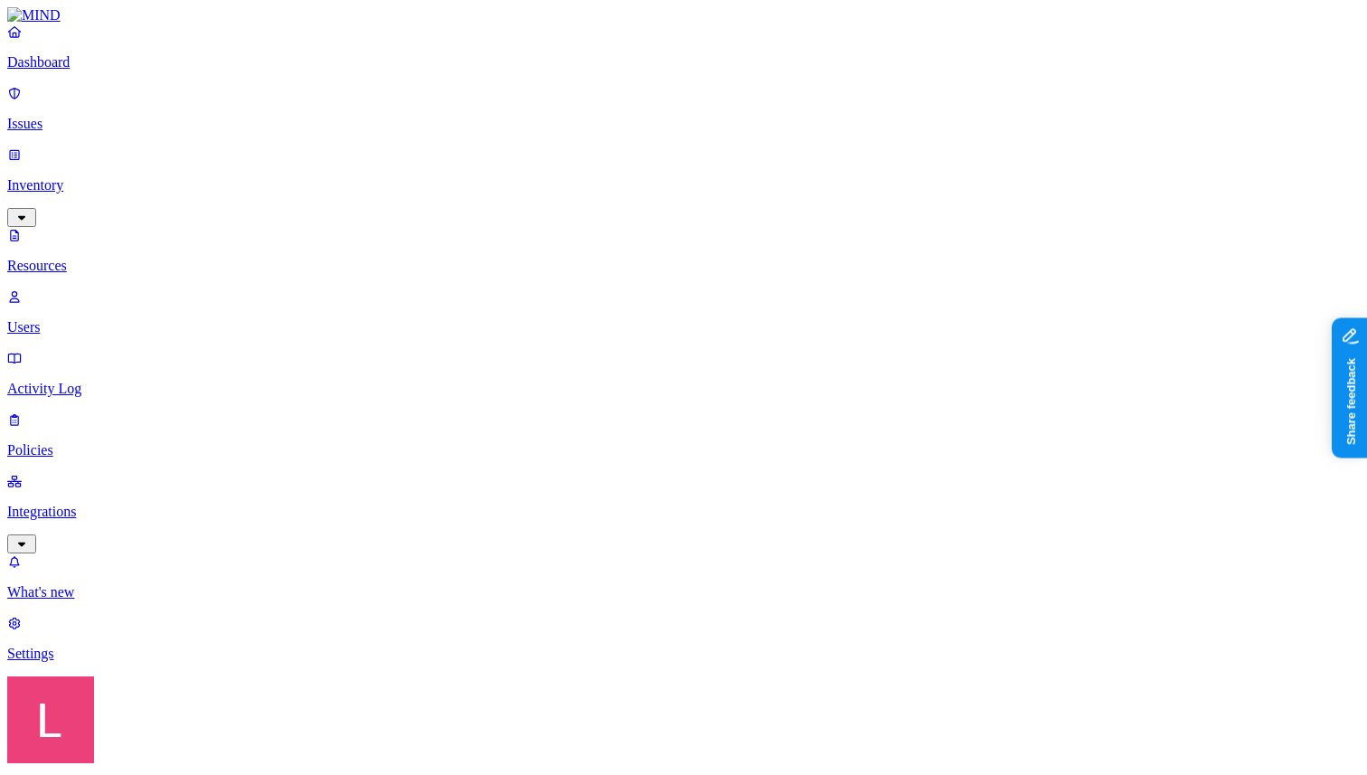
drag, startPoint x: 858, startPoint y: 215, endPoint x: 918, endPoint y: 216, distance: 60.6
drag, startPoint x: 858, startPoint y: 217, endPoint x: 1083, endPoint y: 225, distance: 225.2
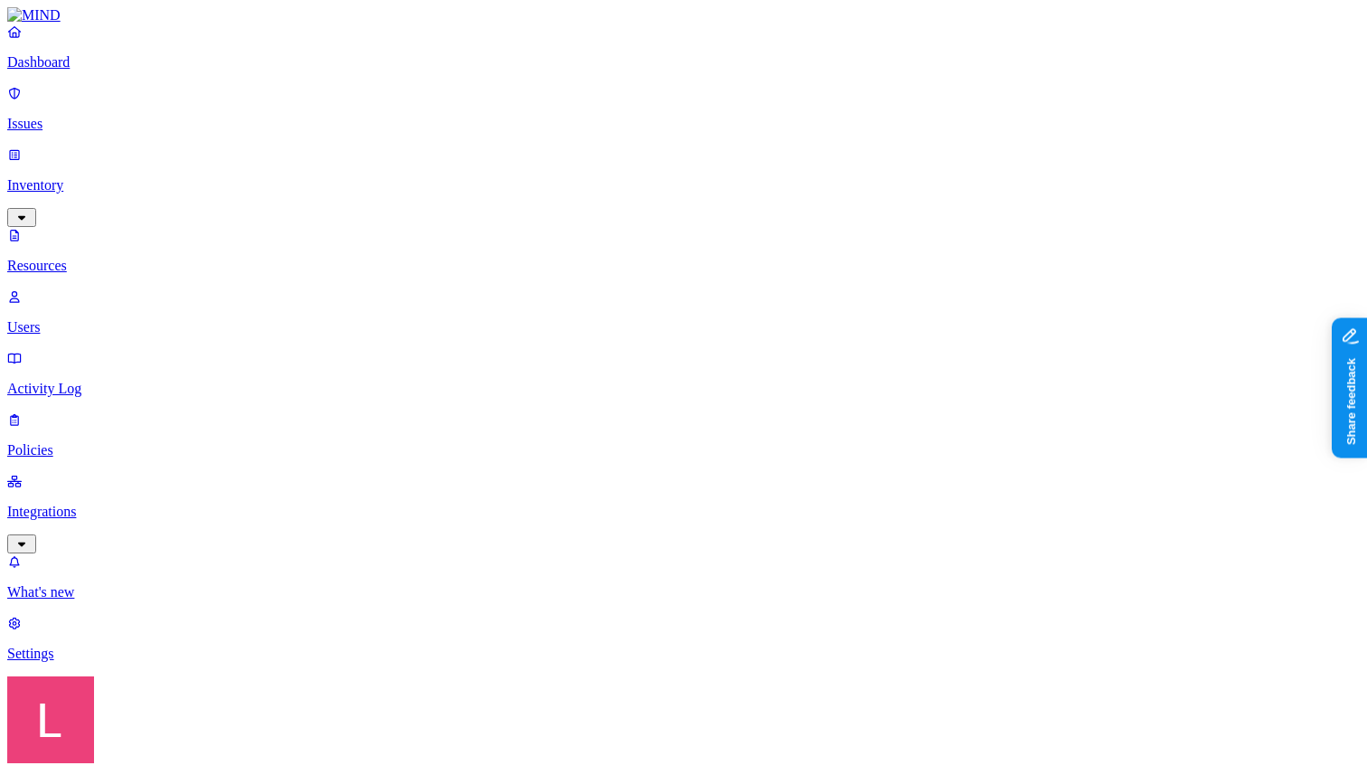
drag, startPoint x: 858, startPoint y: 422, endPoint x: 921, endPoint y: 424, distance: 63.3
drag, startPoint x: 854, startPoint y: 216, endPoint x: 923, endPoint y: 219, distance: 68.7
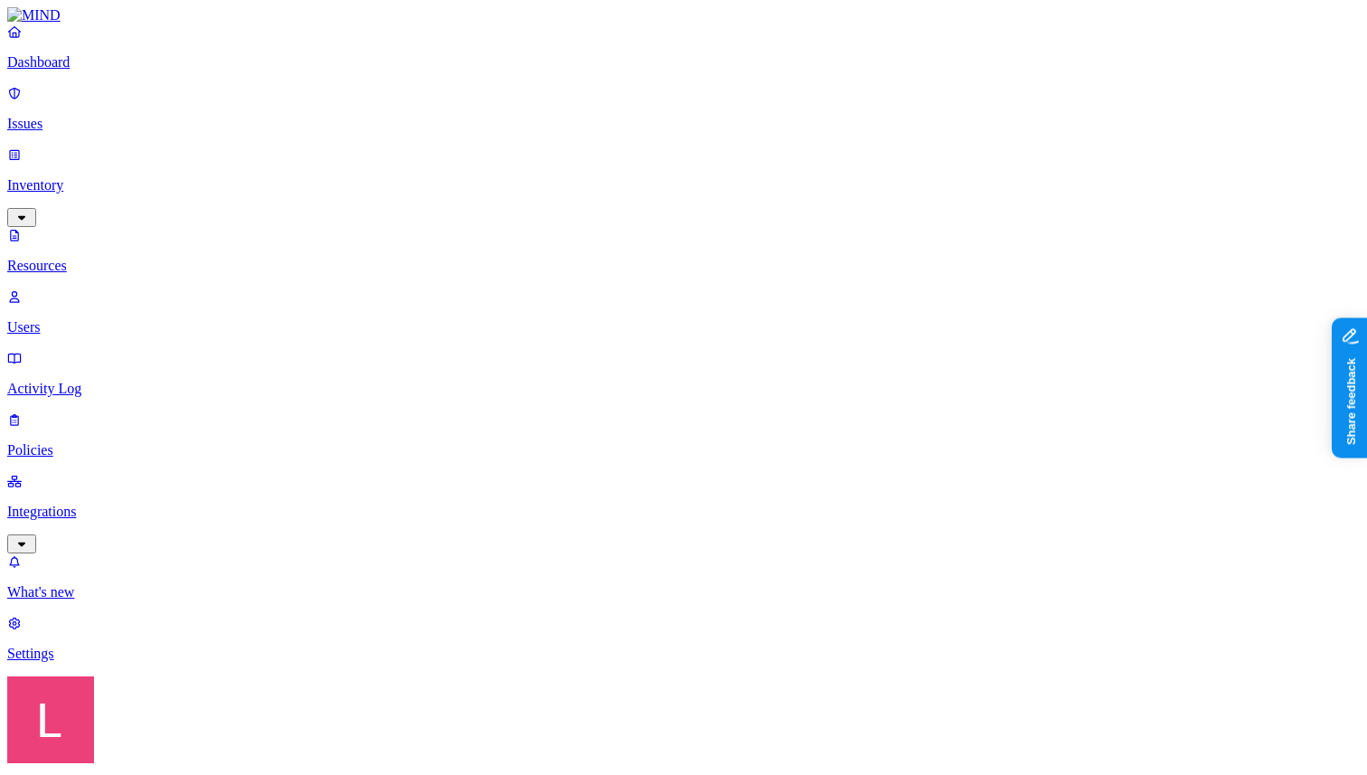
drag, startPoint x: 856, startPoint y: 217, endPoint x: 920, endPoint y: 212, distance: 64.3
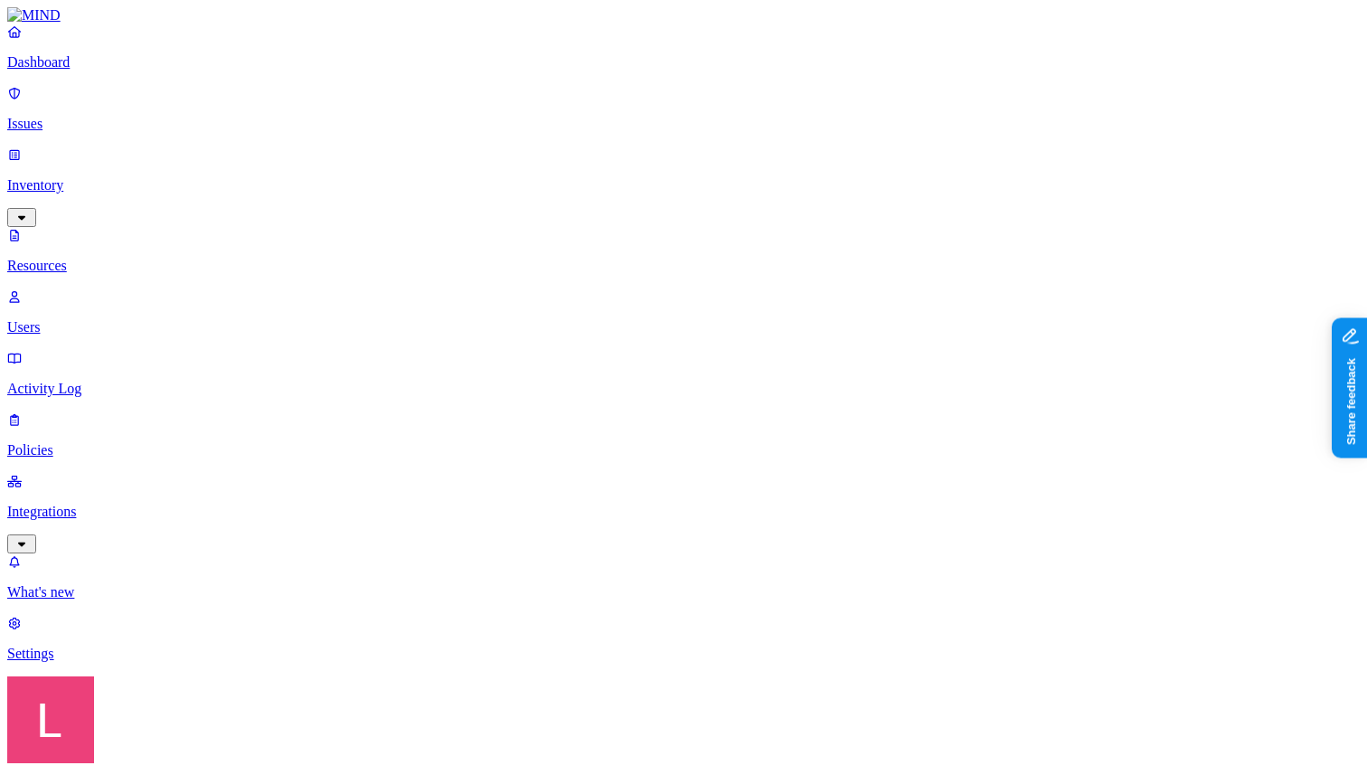
drag, startPoint x: 855, startPoint y: 202, endPoint x: 1085, endPoint y: 202, distance: 229.6
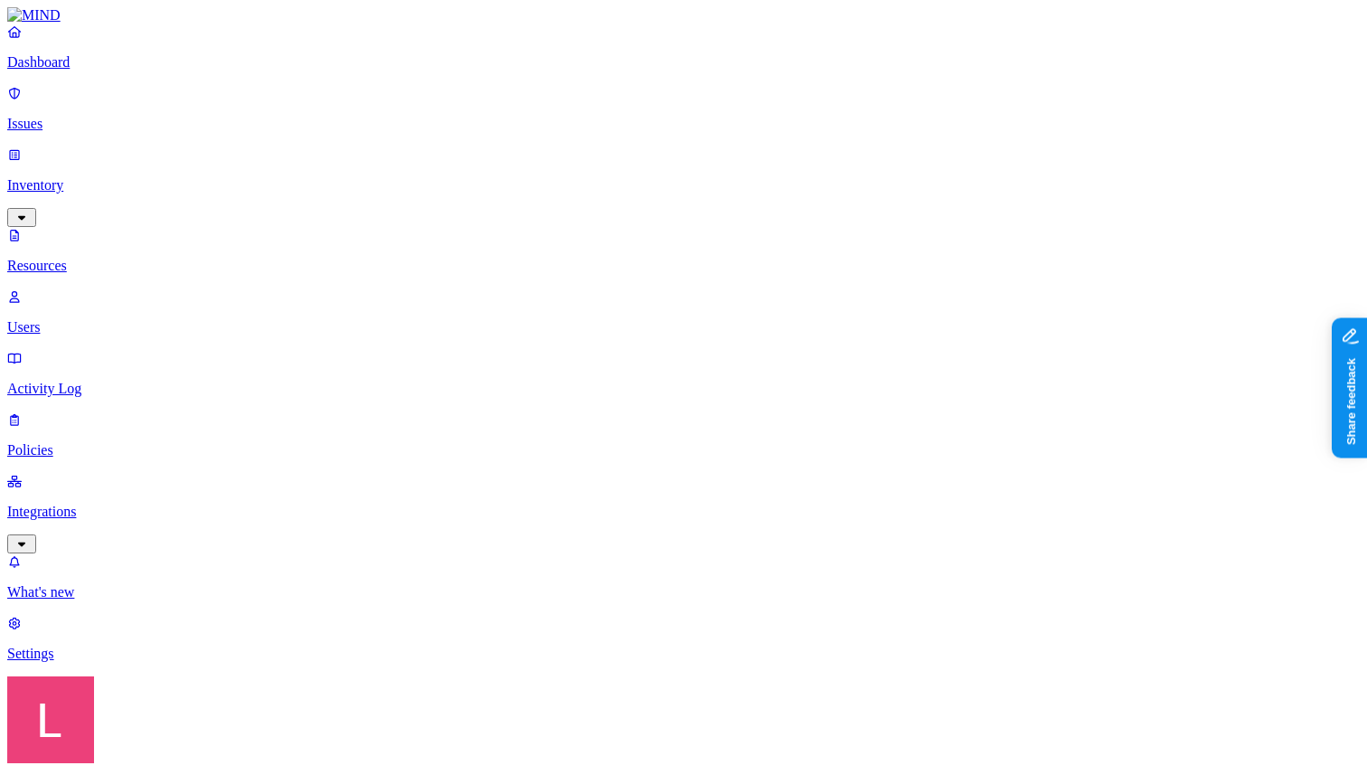
scroll to position [532, 0]
drag, startPoint x: 1016, startPoint y: 400, endPoint x: 865, endPoint y: 396, distance: 151.0
drag, startPoint x: 868, startPoint y: 459, endPoint x: 1094, endPoint y: 460, distance: 226.0
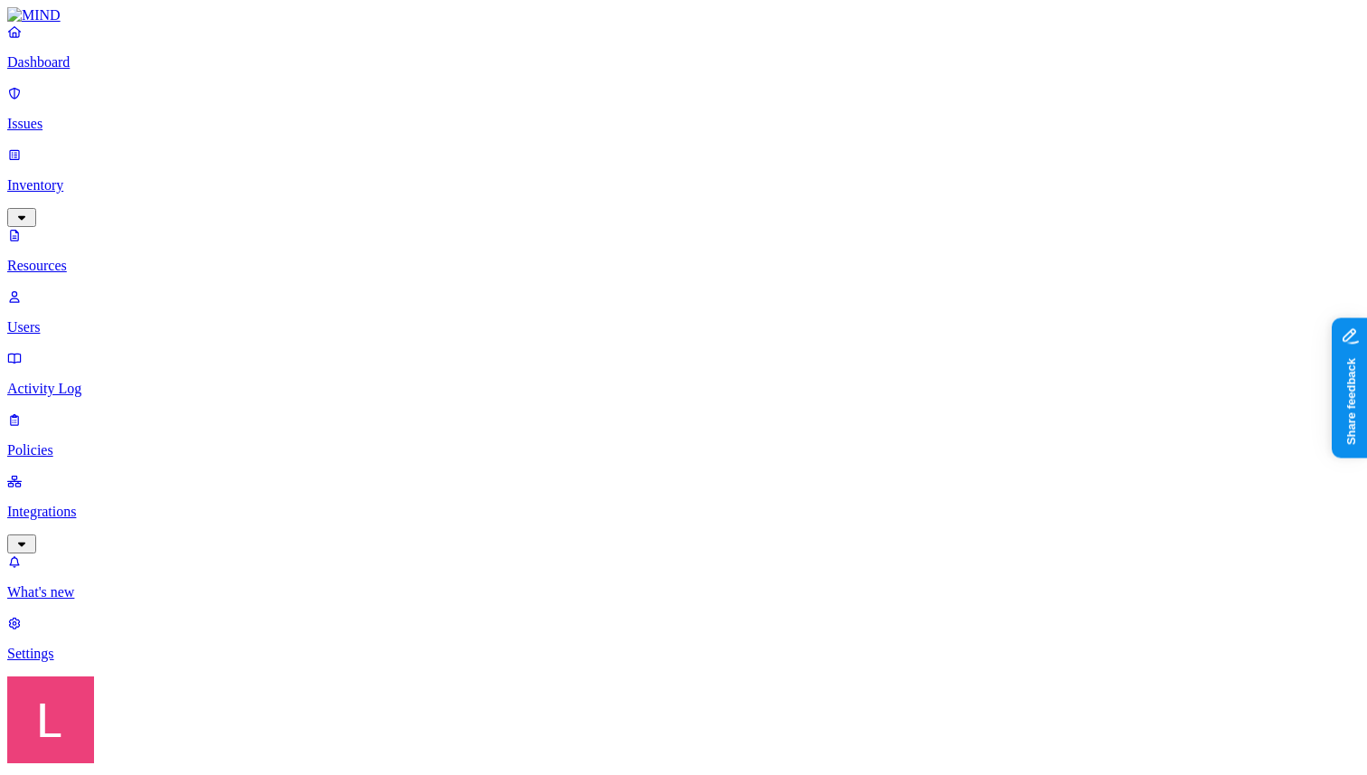
drag, startPoint x: 1020, startPoint y: 398, endPoint x: 866, endPoint y: 397, distance: 154.6
drag, startPoint x: 984, startPoint y: 219, endPoint x: 854, endPoint y: 218, distance: 130.2
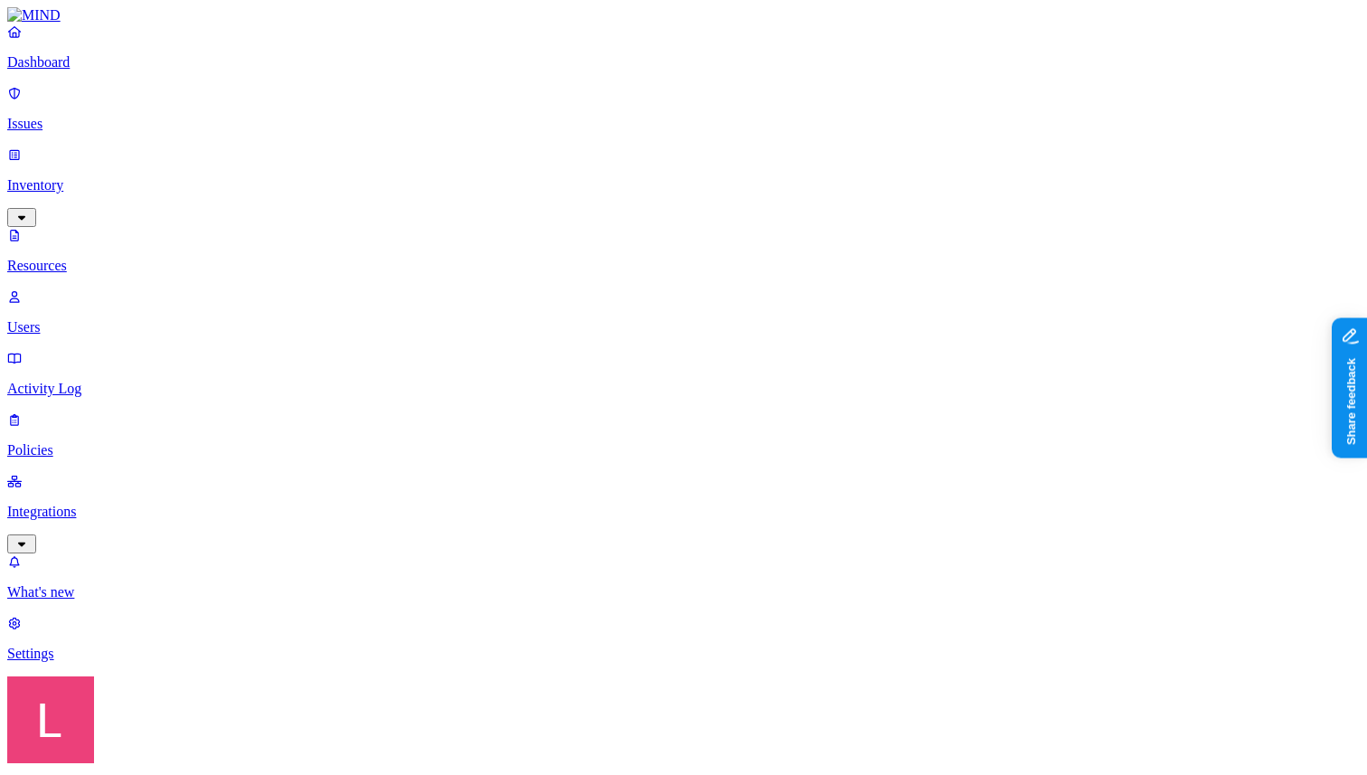
scroll to position [268, 0]
drag, startPoint x: 1064, startPoint y: 526, endPoint x: 860, endPoint y: 522, distance: 203.4
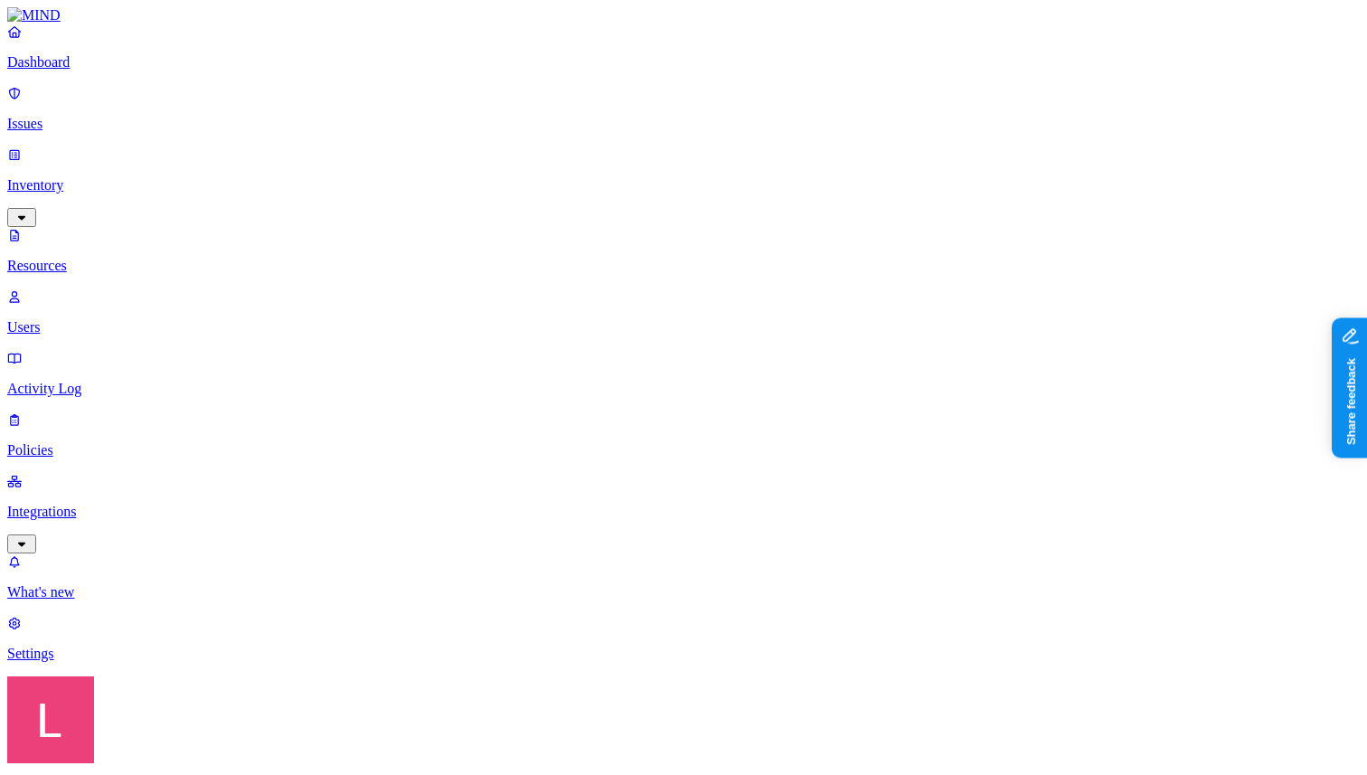
scroll to position [355, 0]
drag, startPoint x: 1104, startPoint y: 217, endPoint x: 1316, endPoint y: 205, distance: 212.7
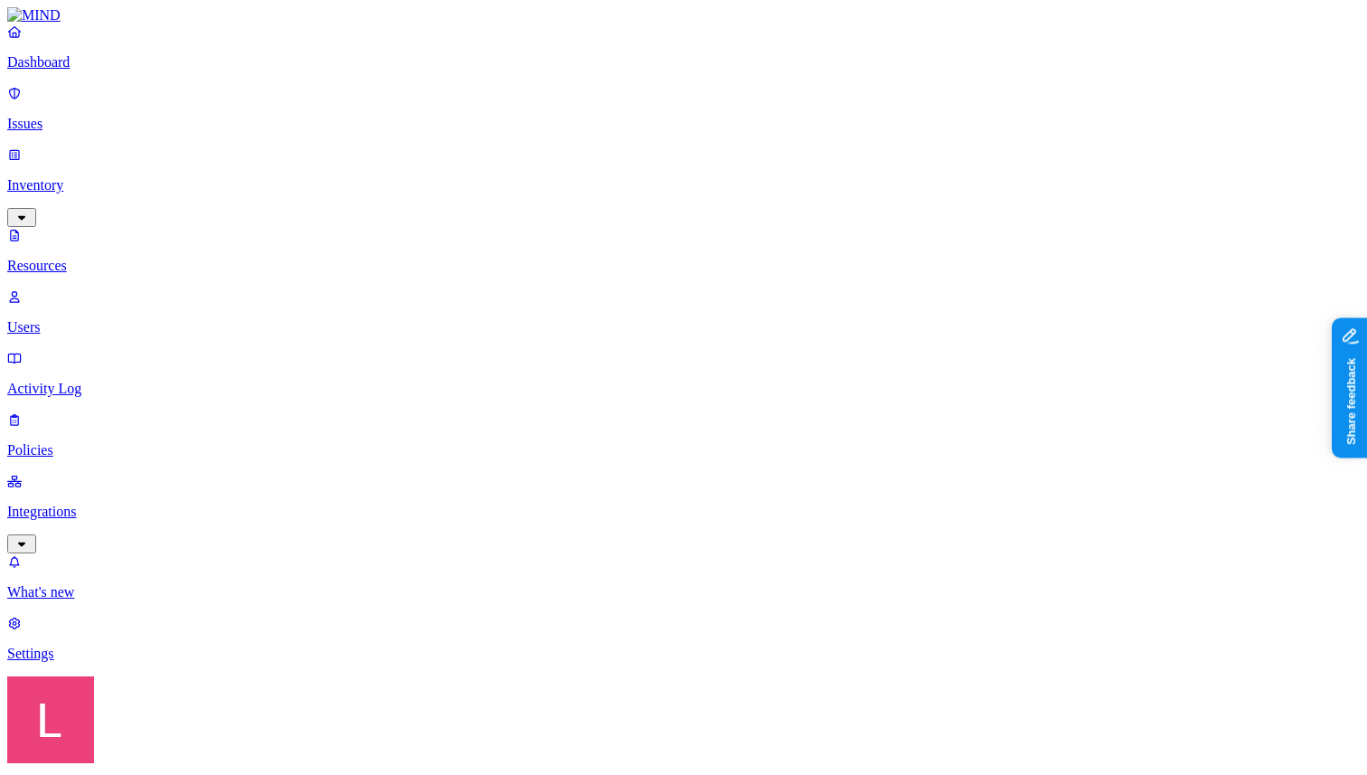
click at [77, 71] on p "Dashboard" at bounding box center [683, 62] width 1352 height 16
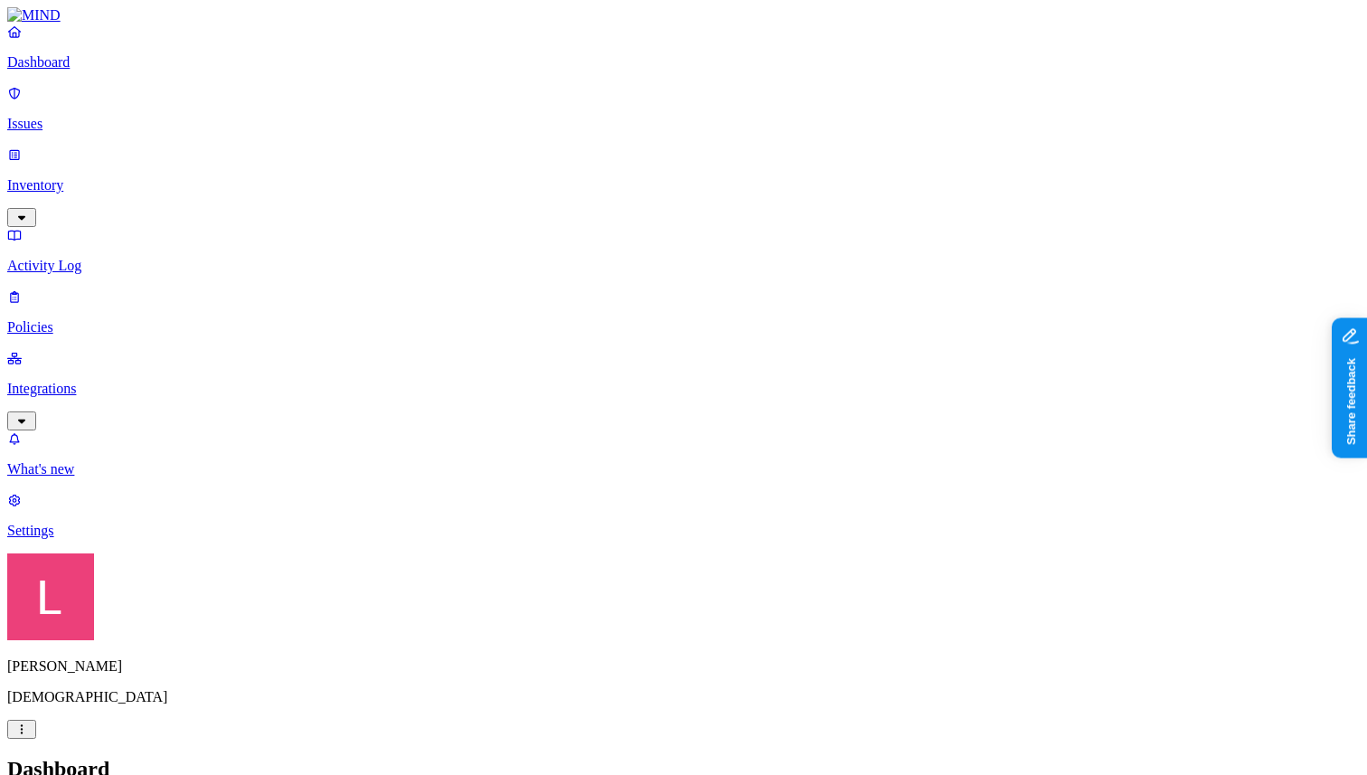
drag, startPoint x: 409, startPoint y: 283, endPoint x: 569, endPoint y: 291, distance: 159.3
click at [113, 177] on p "Inventory" at bounding box center [683, 185] width 1352 height 16
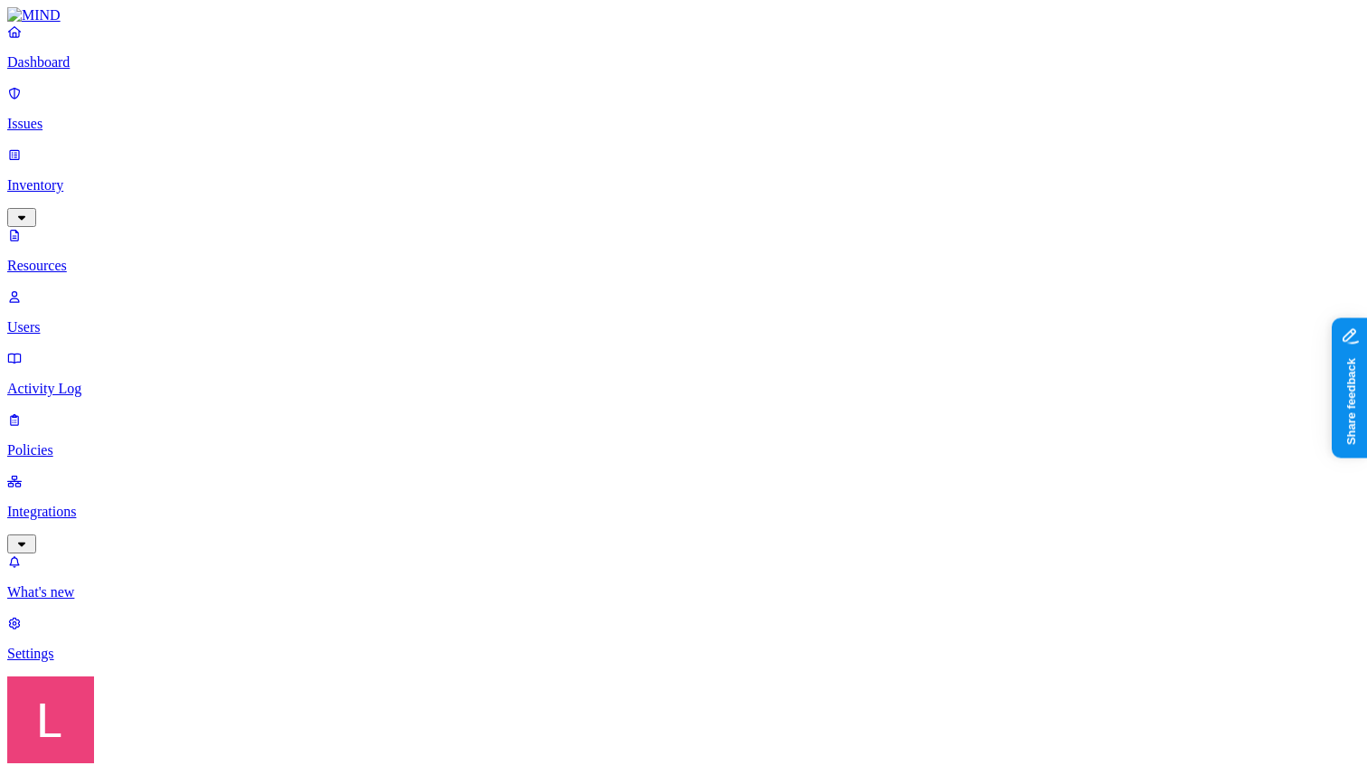
click at [132, 71] on p "Dashboard" at bounding box center [683, 62] width 1352 height 16
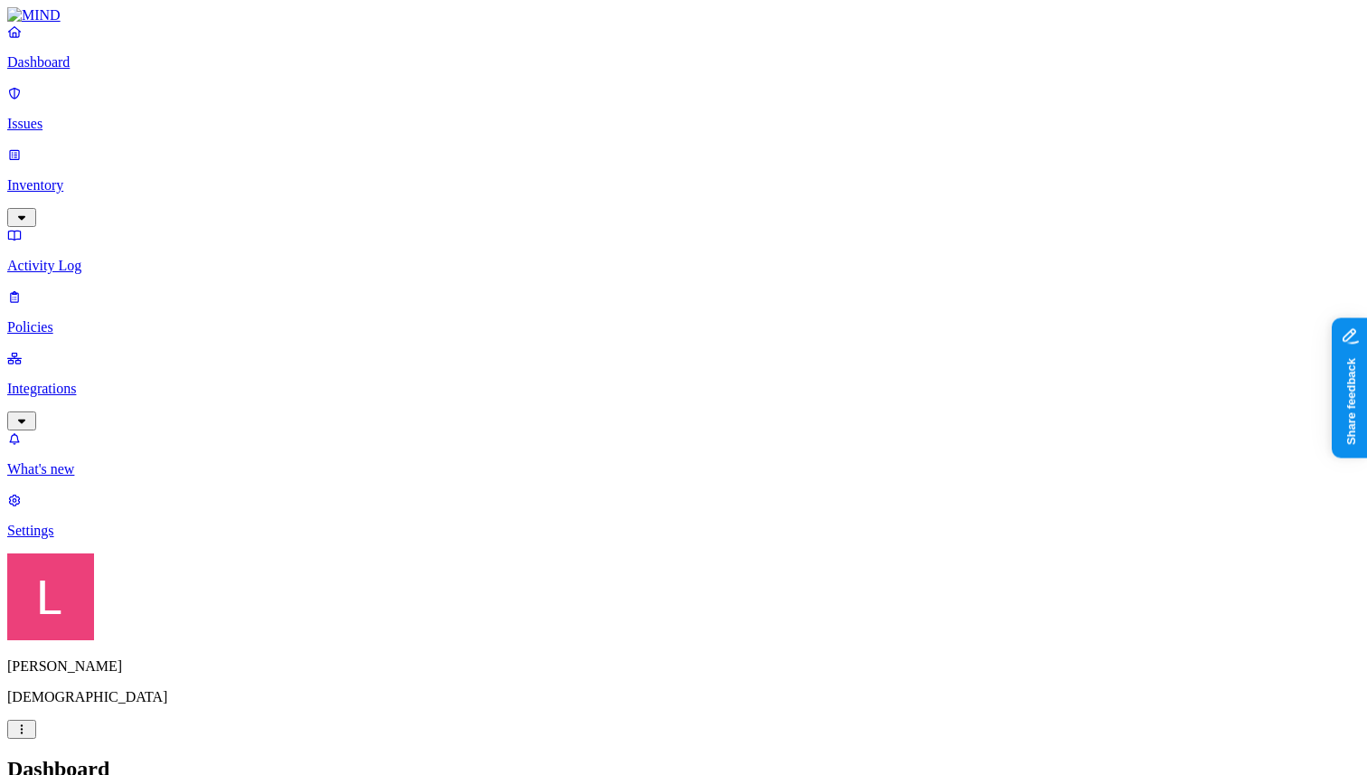
drag, startPoint x: 414, startPoint y: 532, endPoint x: 601, endPoint y: 527, distance: 187.2
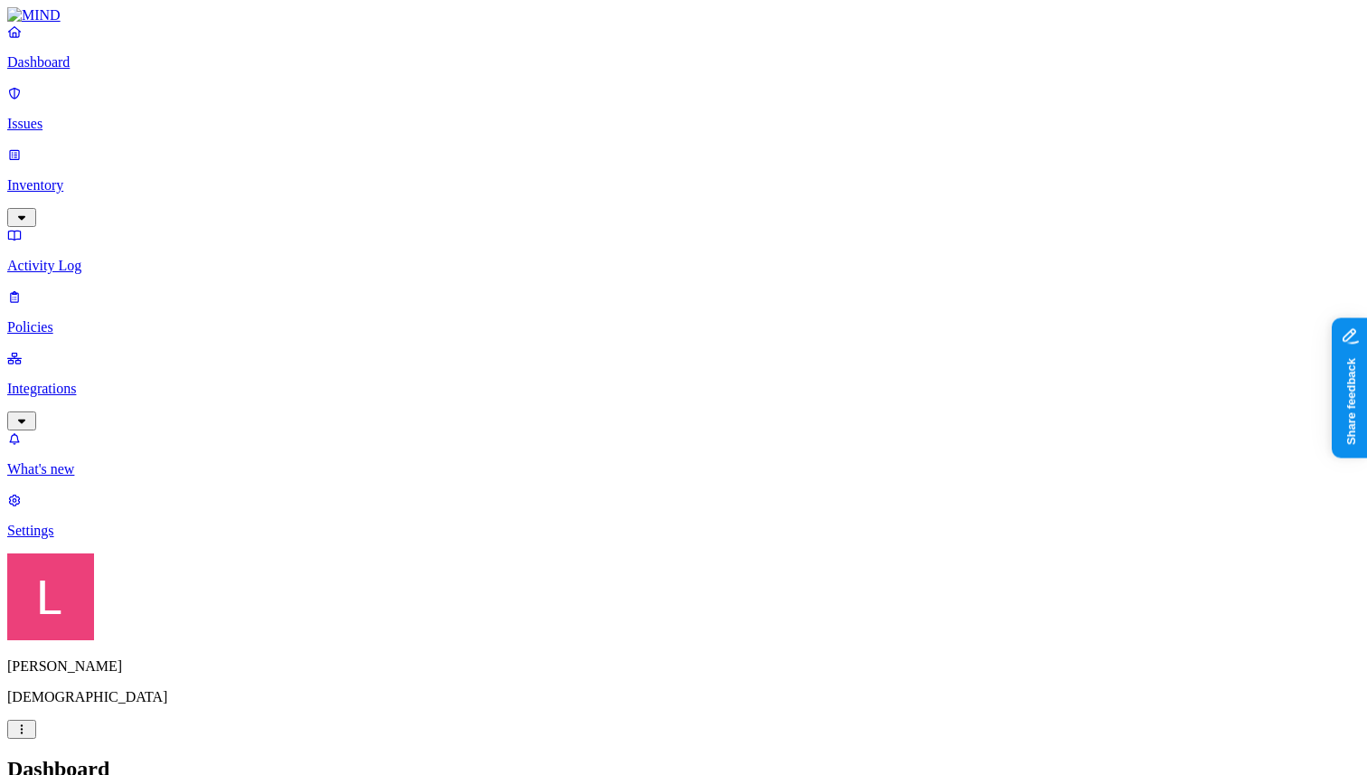
click at [99, 319] on p "Policies" at bounding box center [683, 327] width 1352 height 16
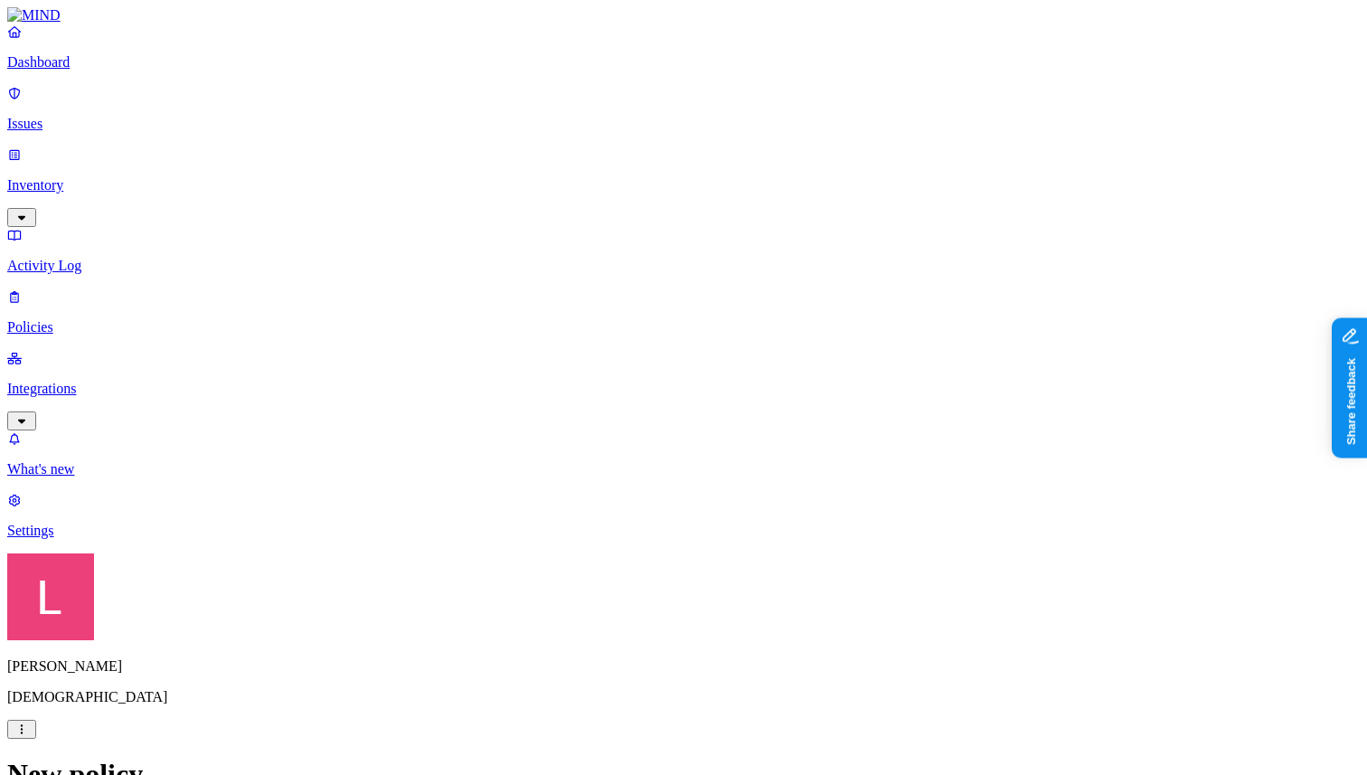
type input "Test"
click at [631, 354] on label "Classification" at bounding box center [595, 346] width 80 height 15
click at [569, 421] on button "button" at bounding box center [562, 418] width 14 height 5
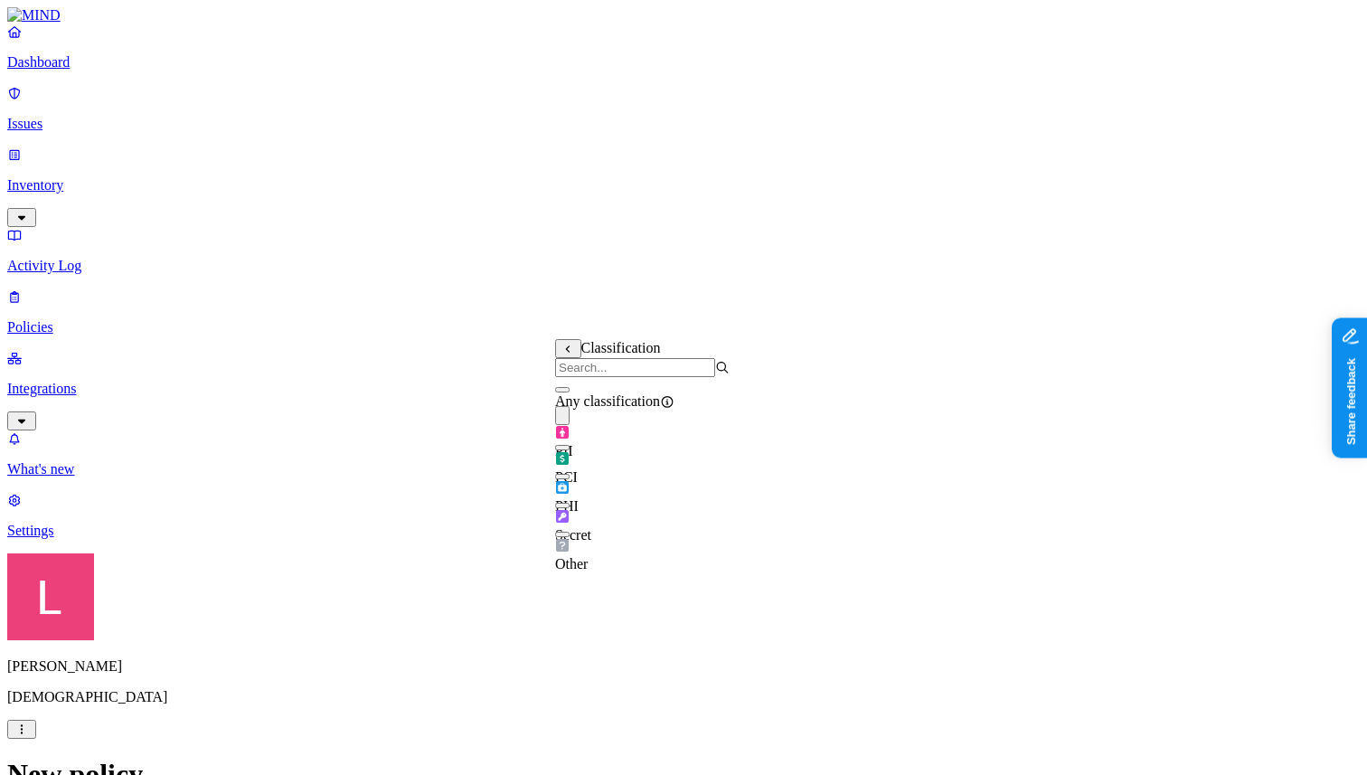
click at [569, 508] on button "button" at bounding box center [562, 505] width 14 height 5
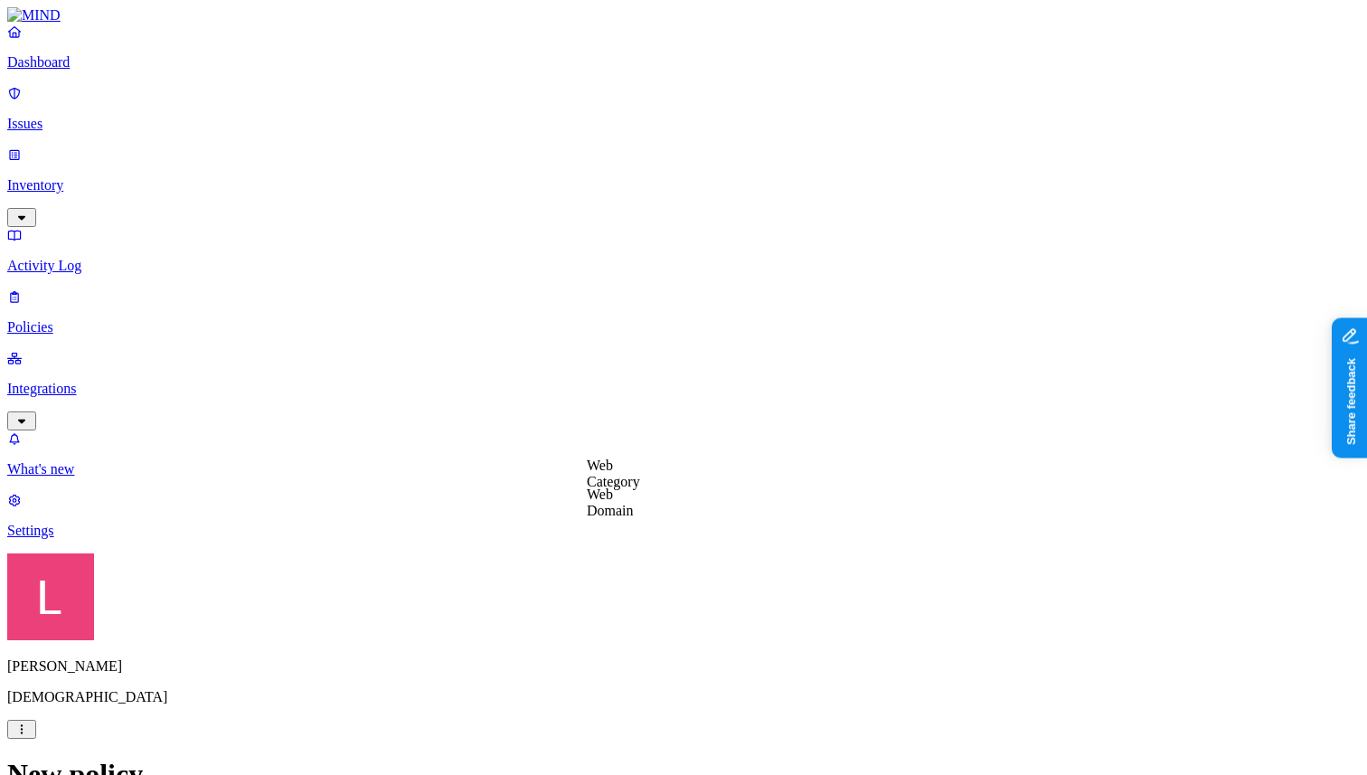
click at [640, 484] on label "Web Category" at bounding box center [613, 473] width 53 height 32
click at [601, 597] on button "button" at bounding box center [594, 594] width 14 height 5
click at [762, 502] on label "AND" at bounding box center [746, 493] width 32 height 15
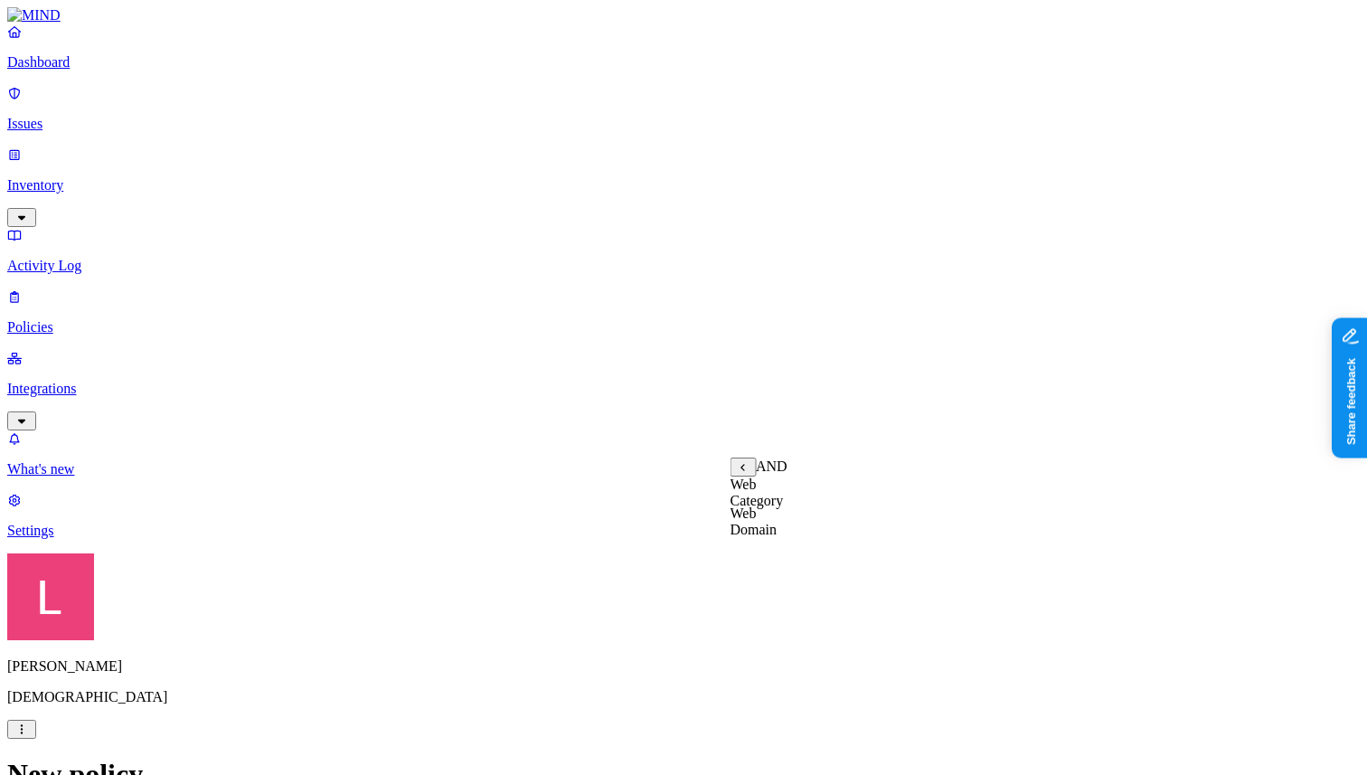
click at [751, 473] on div "AND" at bounding box center [758, 466] width 57 height 19
click at [737, 469] on button at bounding box center [743, 466] width 26 height 19
click at [750, 473] on label "OR" at bounding box center [740, 464] width 20 height 15
click at [777, 536] on label "Web Domain" at bounding box center [753, 521] width 47 height 32
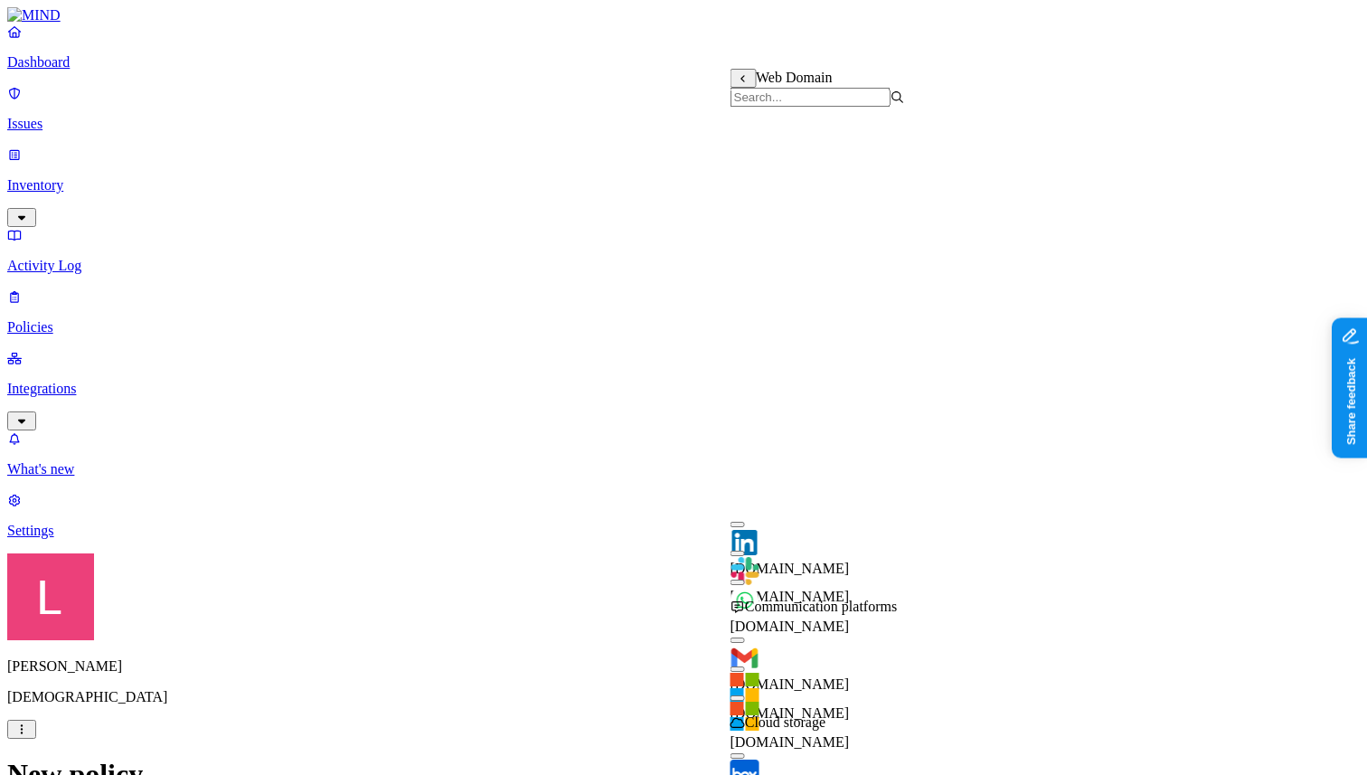
scroll to position [574, 0]
click at [745, 697] on button "button" at bounding box center [737, 784] width 14 height 5
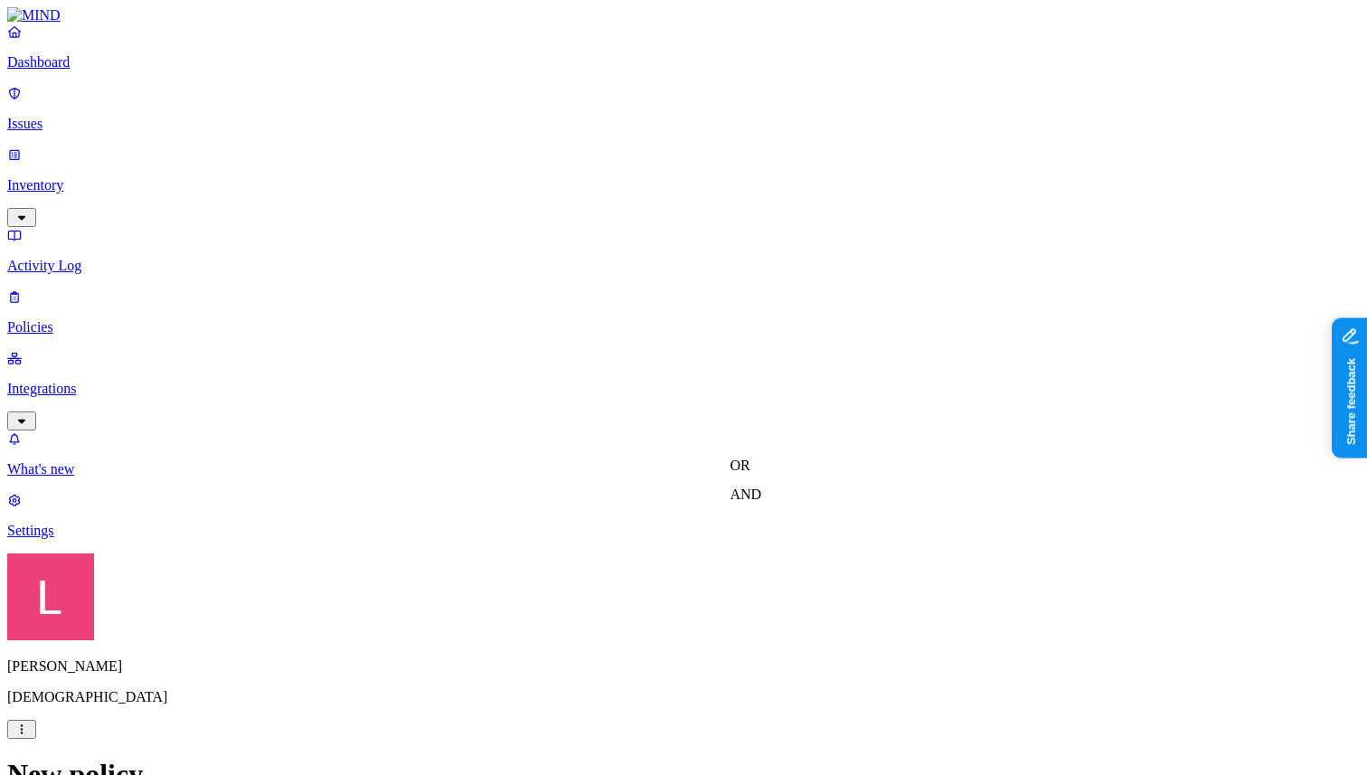
click at [640, 589] on label "Web Category" at bounding box center [613, 578] width 53 height 32
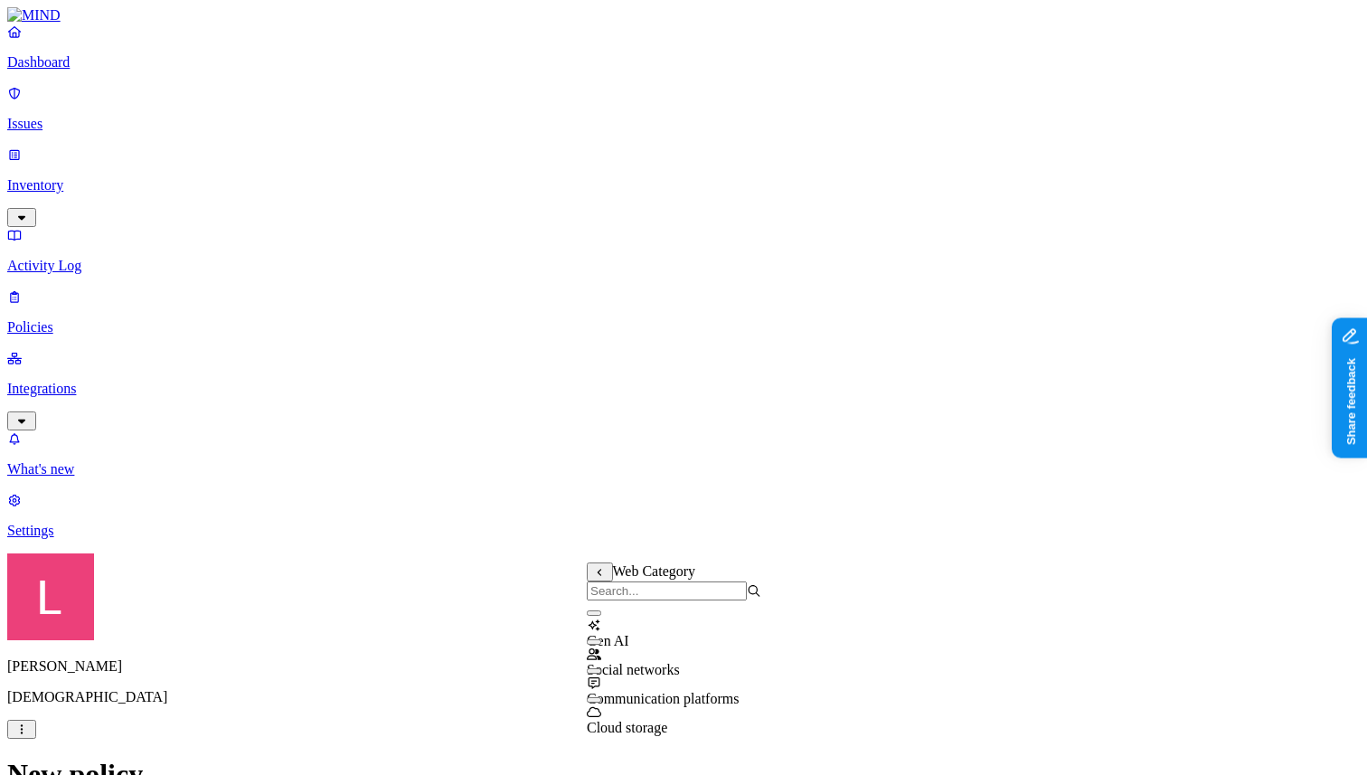
click at [603, 630] on div "Gen AI" at bounding box center [674, 624] width 174 height 49
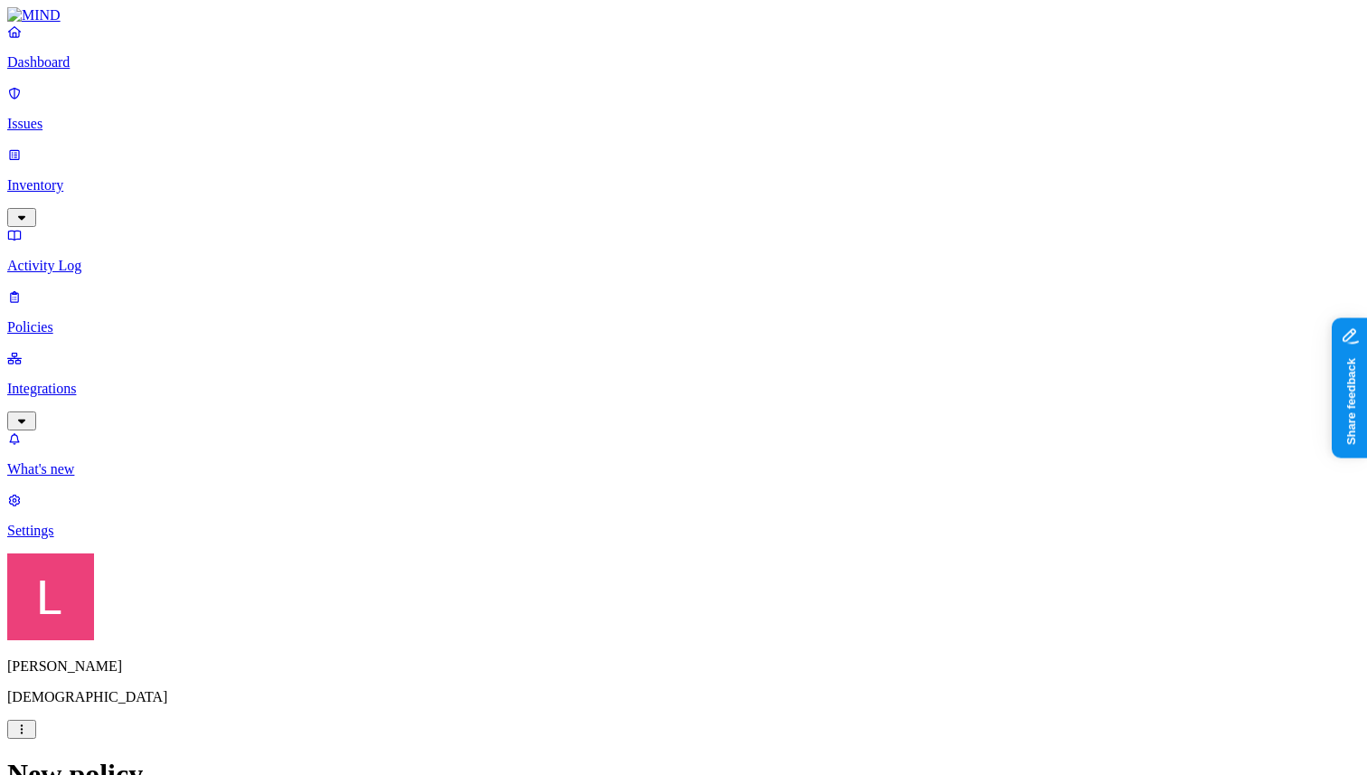
click at [727, 604] on label "AND" at bounding box center [711, 598] width 32 height 15
click at [744, 663] on label "Account type" at bounding box center [719, 655] width 49 height 32
click at [765, 597] on label "Unmanaged" at bounding box center [730, 588] width 70 height 15
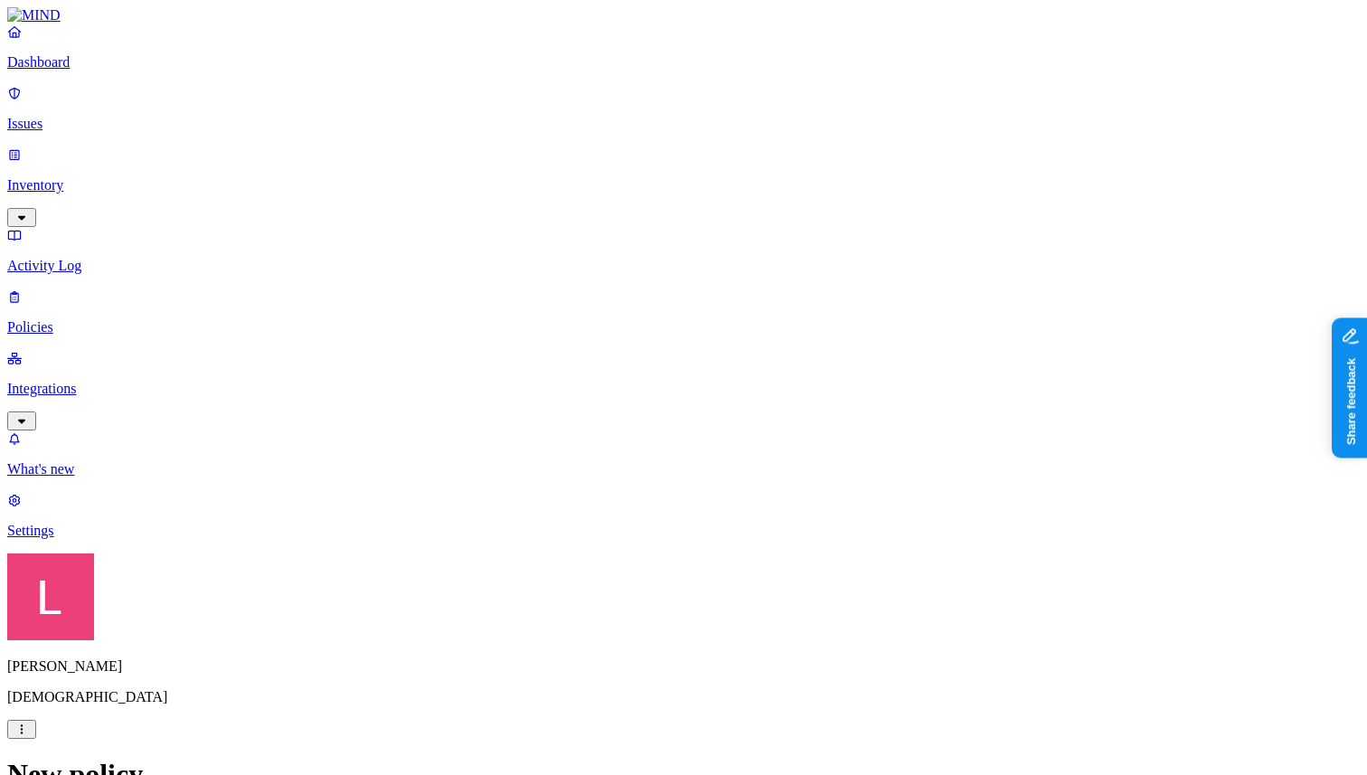
scroll to position [550, 0]
click at [648, 639] on label "Departments" at bounding box center [611, 632] width 74 height 15
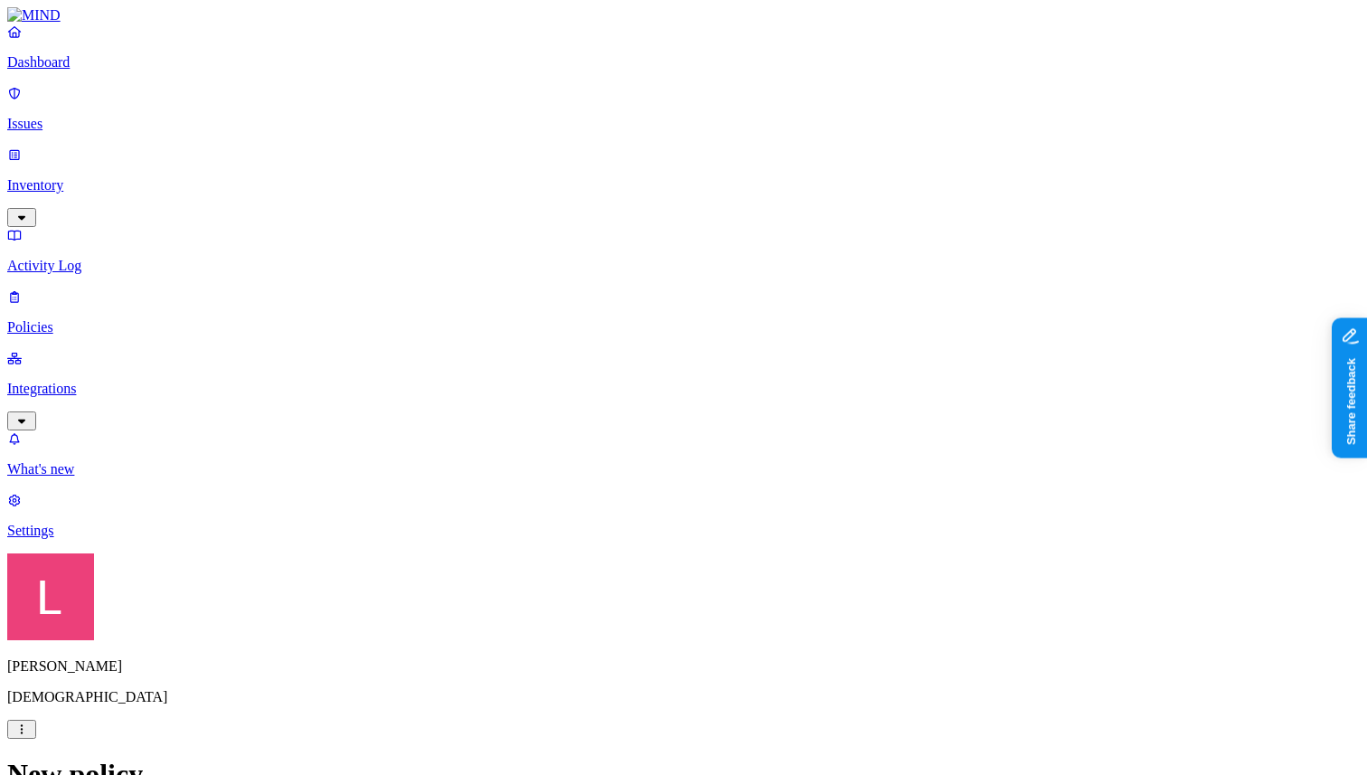
click at [635, 641] on label "Departments" at bounding box center [611, 632] width 74 height 15
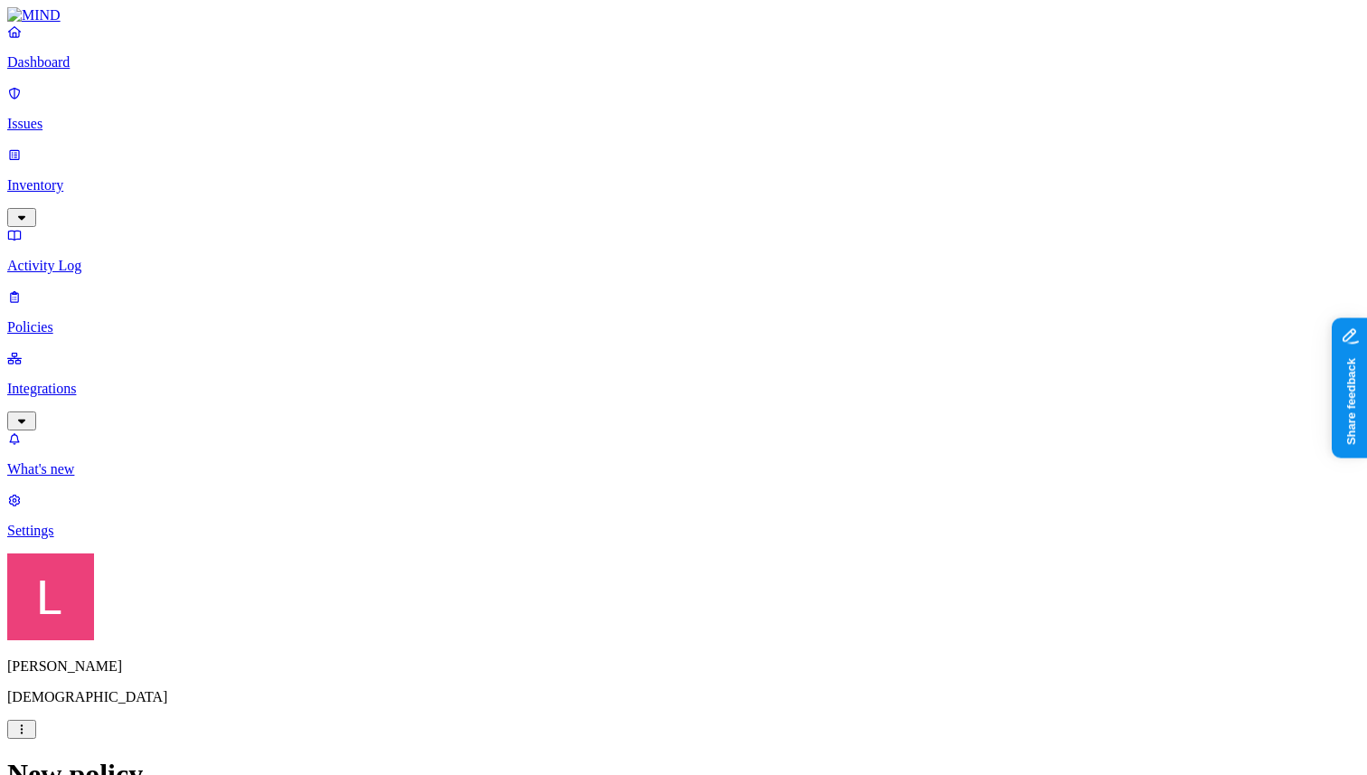
click at [648, 641] on label "Departments" at bounding box center [611, 632] width 74 height 15
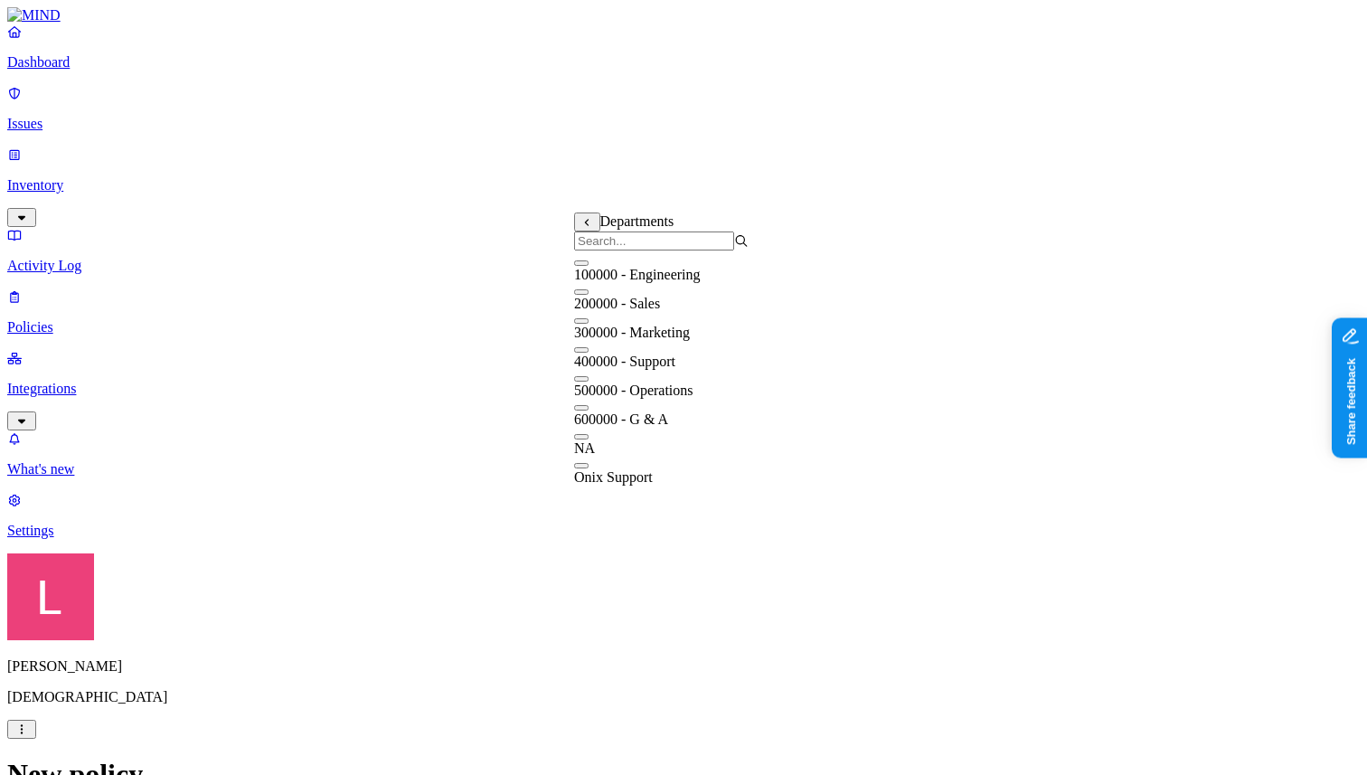
click at [586, 312] on div "200000 - Sales" at bounding box center [661, 295] width 174 height 33
click at [588, 324] on button "button" at bounding box center [581, 320] width 14 height 5
click at [588, 366] on div "400000 - Support" at bounding box center [661, 353] width 174 height 33
click at [588, 381] on button "button" at bounding box center [581, 378] width 14 height 5
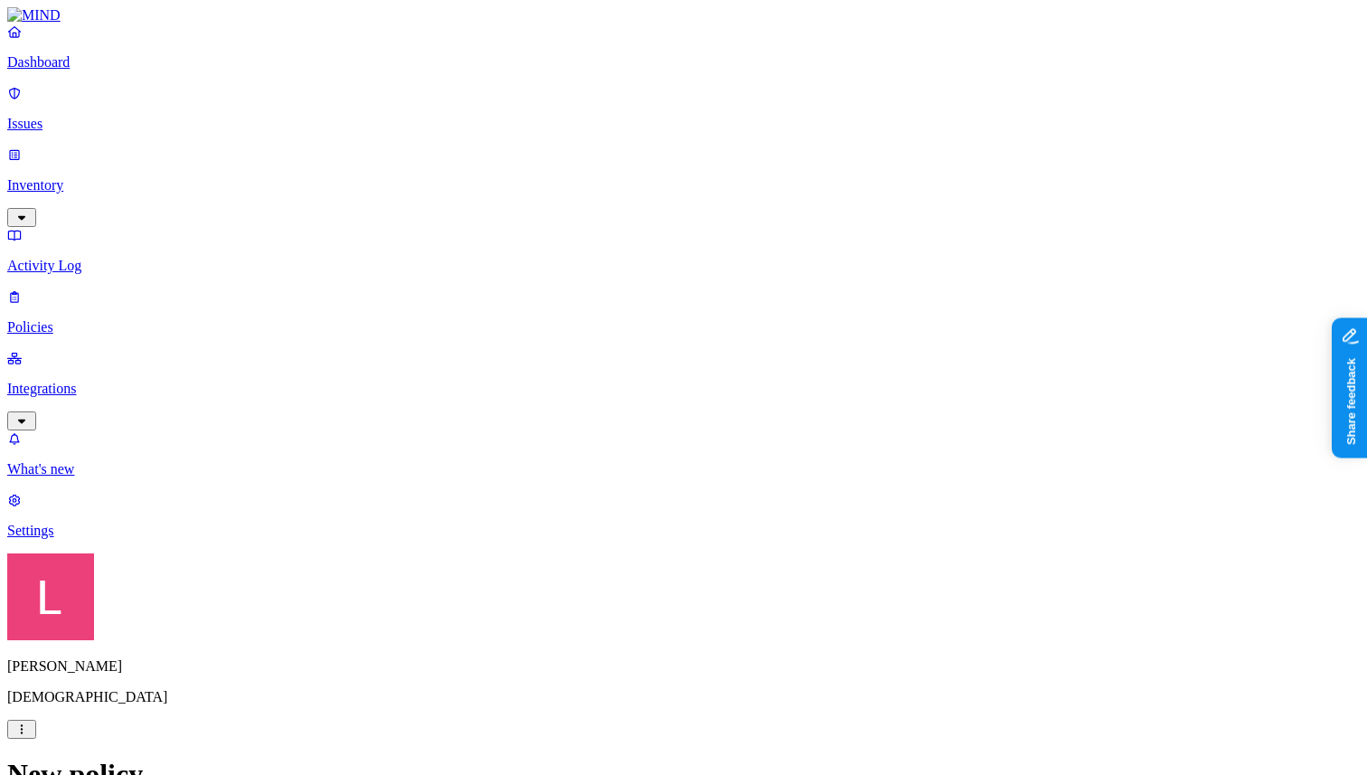
scroll to position [827, 0]
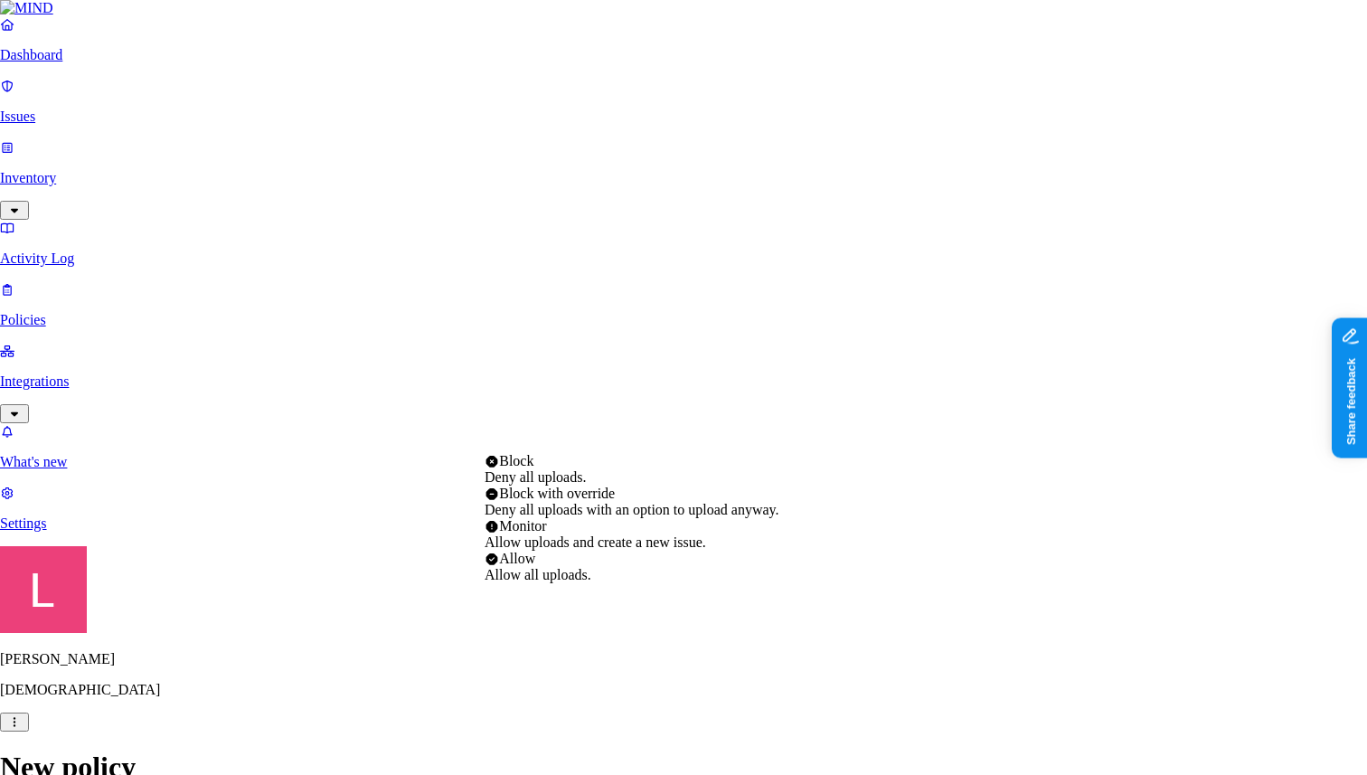
select select "4"
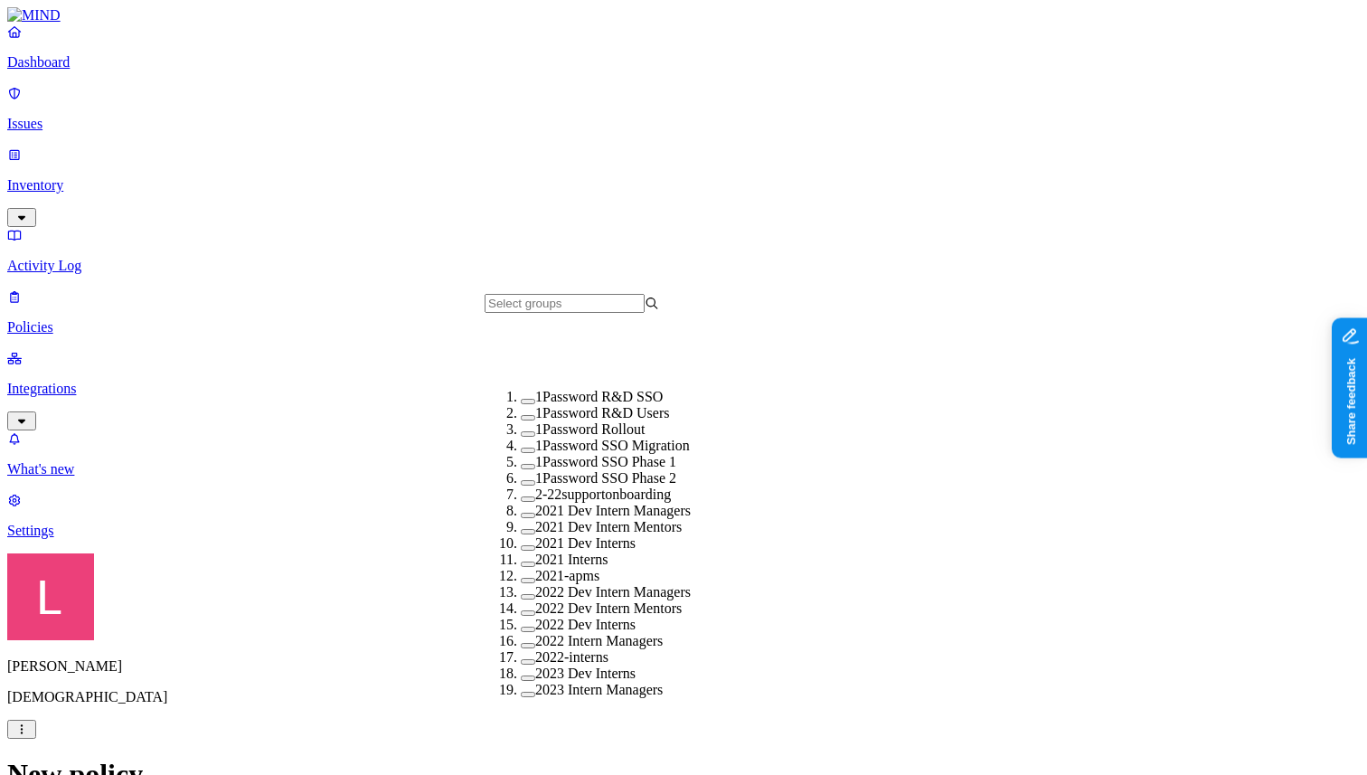
scroll to position [240, 0]
click at [521, 512] on button "button" at bounding box center [528, 514] width 14 height 5
click at [521, 531] on button "button" at bounding box center [528, 533] width 14 height 5
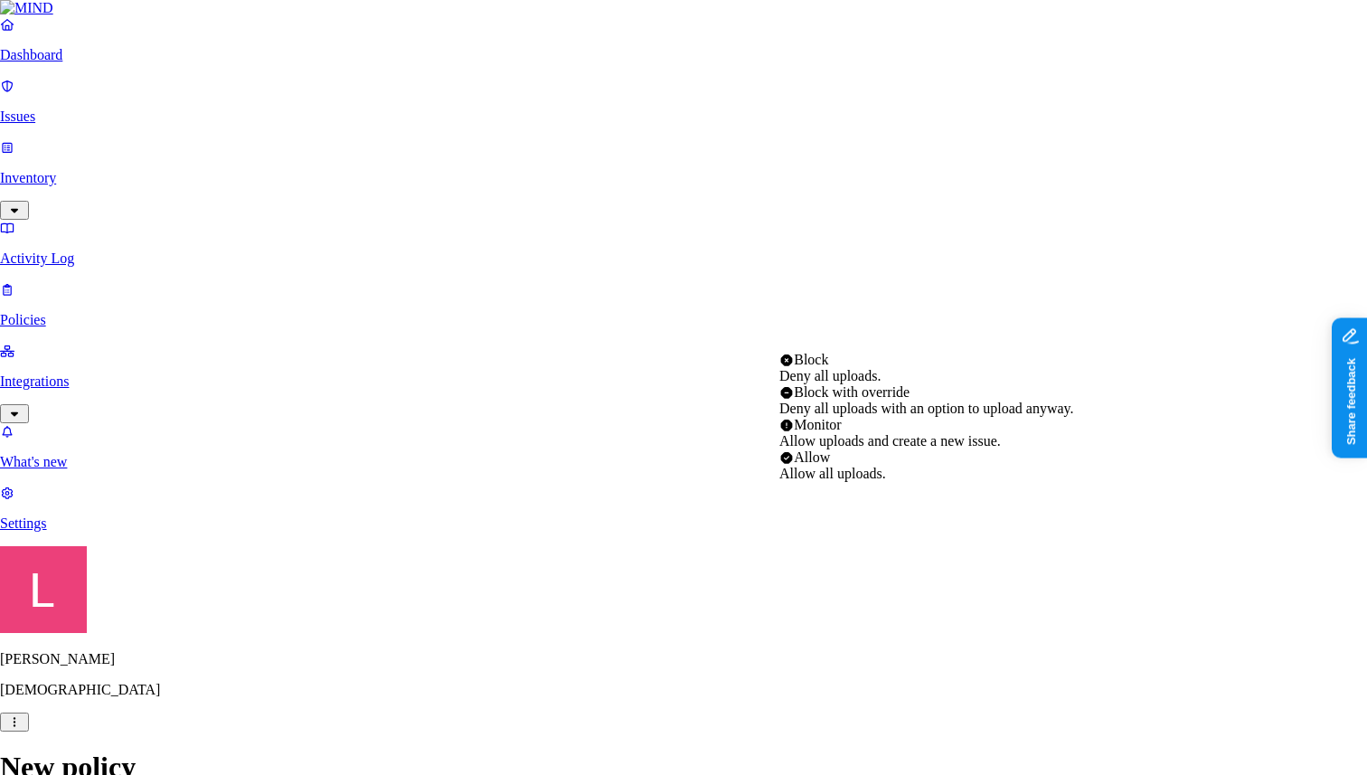
select select "3"
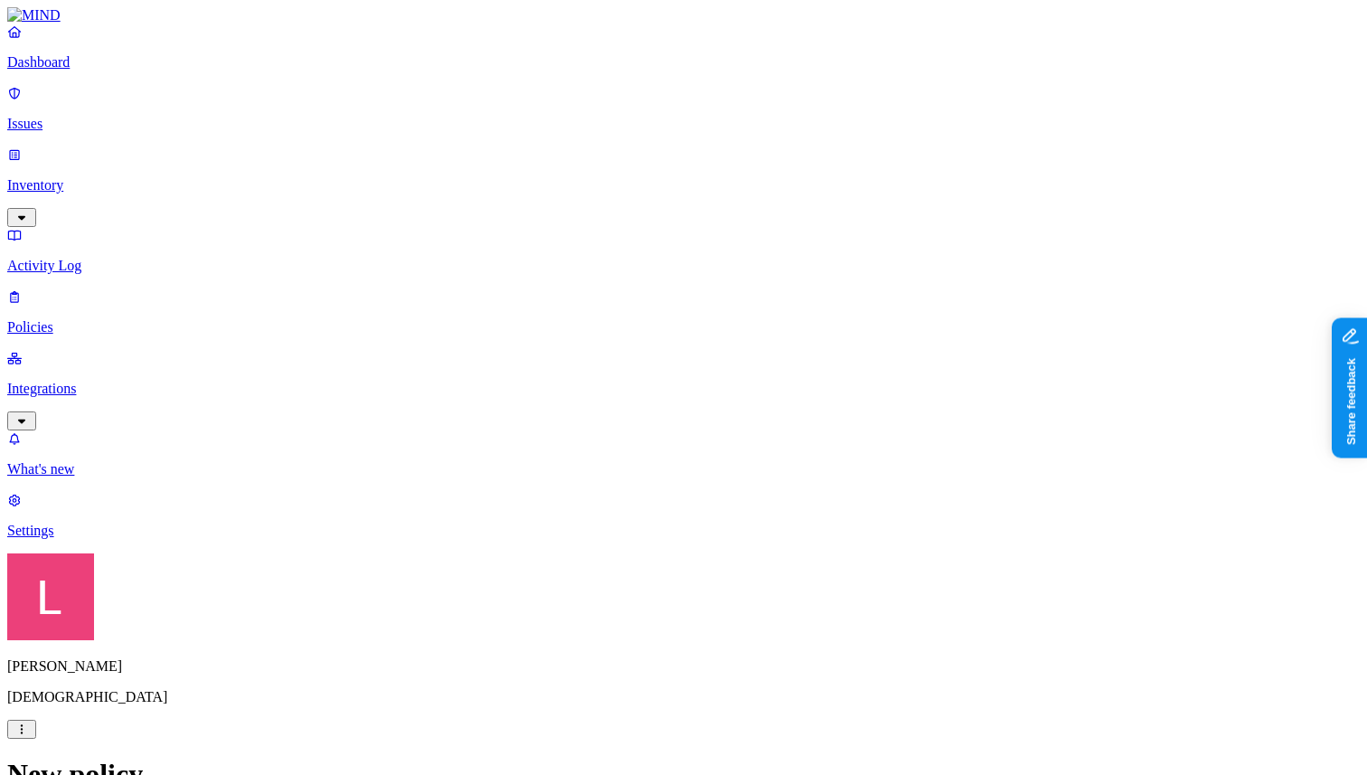
scroll to position [16, 0]
click at [114, 71] on p "Dashboard" at bounding box center [683, 62] width 1352 height 16
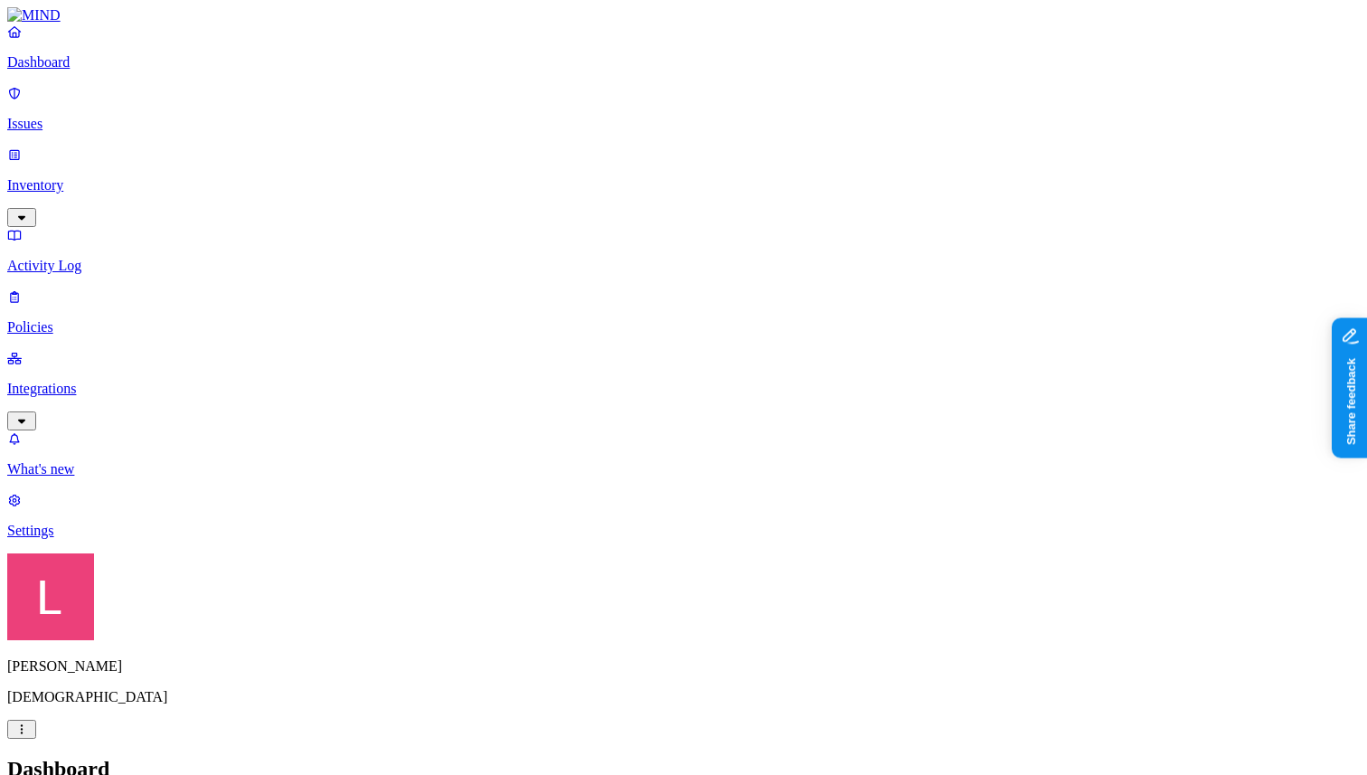
drag, startPoint x: 225, startPoint y: 165, endPoint x: 321, endPoint y: 165, distance: 95.8
